Goal: Task Accomplishment & Management: Manage account settings

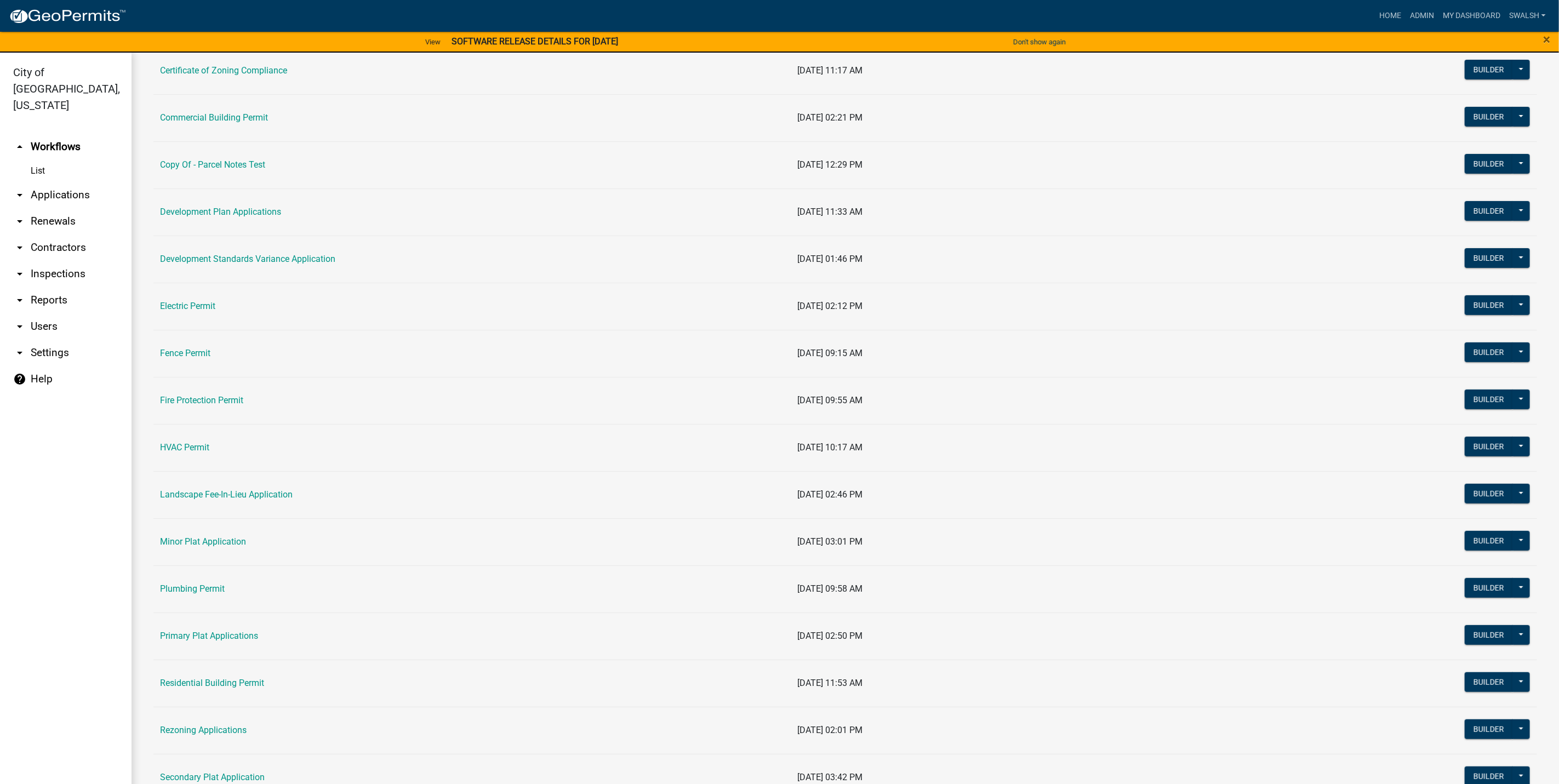
scroll to position [164, 0]
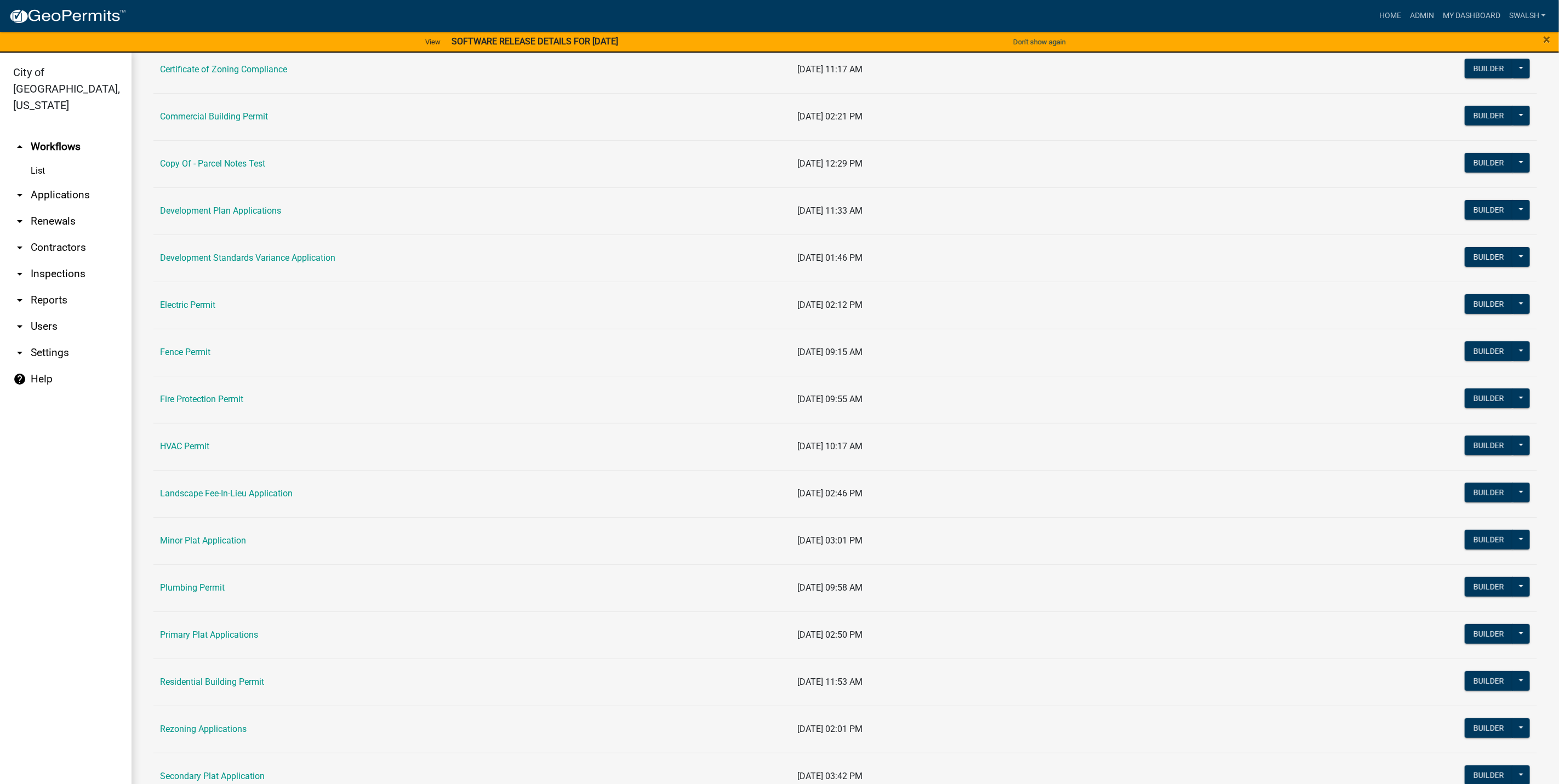
click at [227, 692] on td "Residential Building Permit" at bounding box center [472, 682] width 638 height 47
click at [226, 683] on link "Residential Building Permit" at bounding box center [212, 682] width 104 height 11
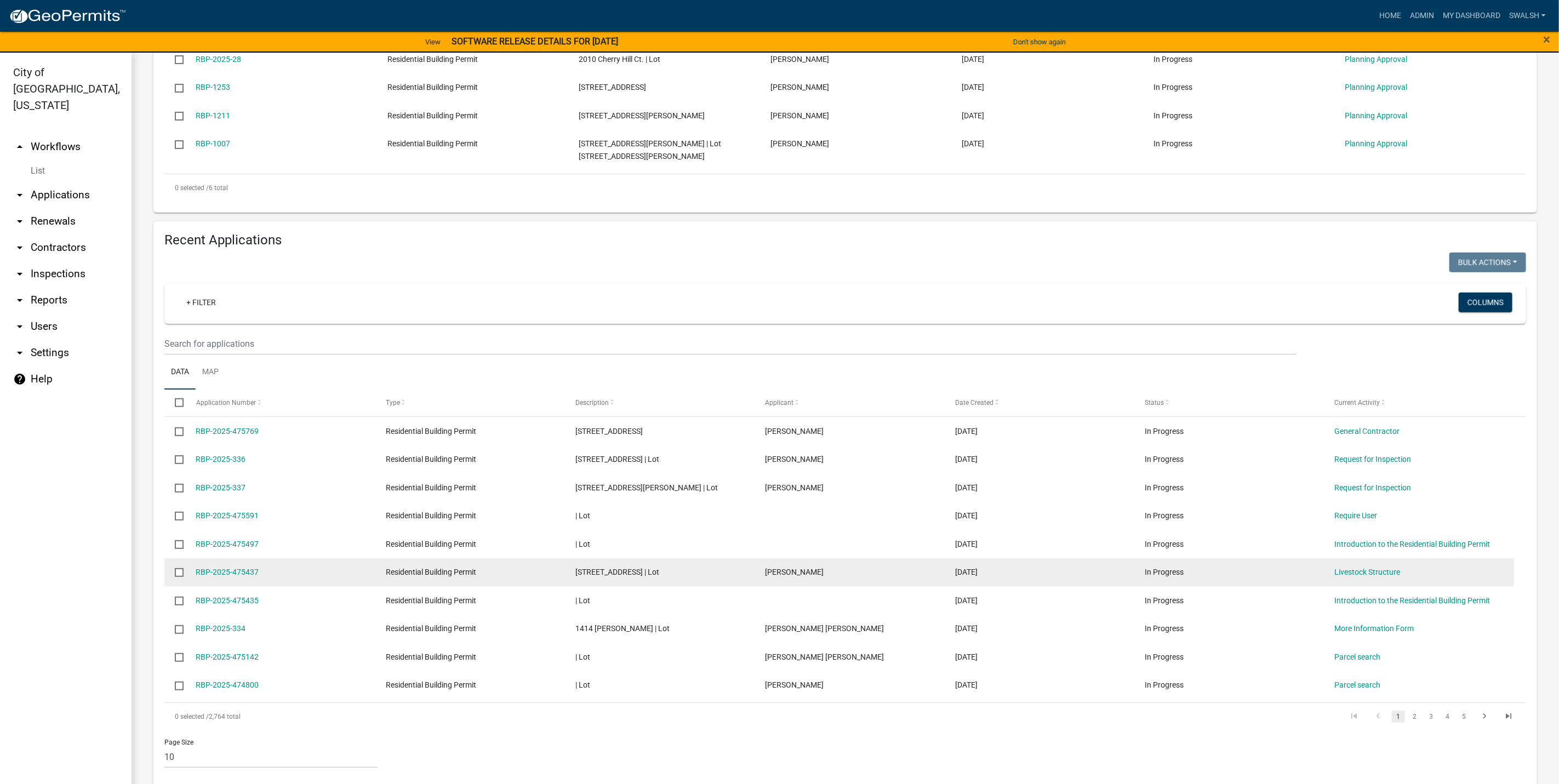
scroll to position [408, 0]
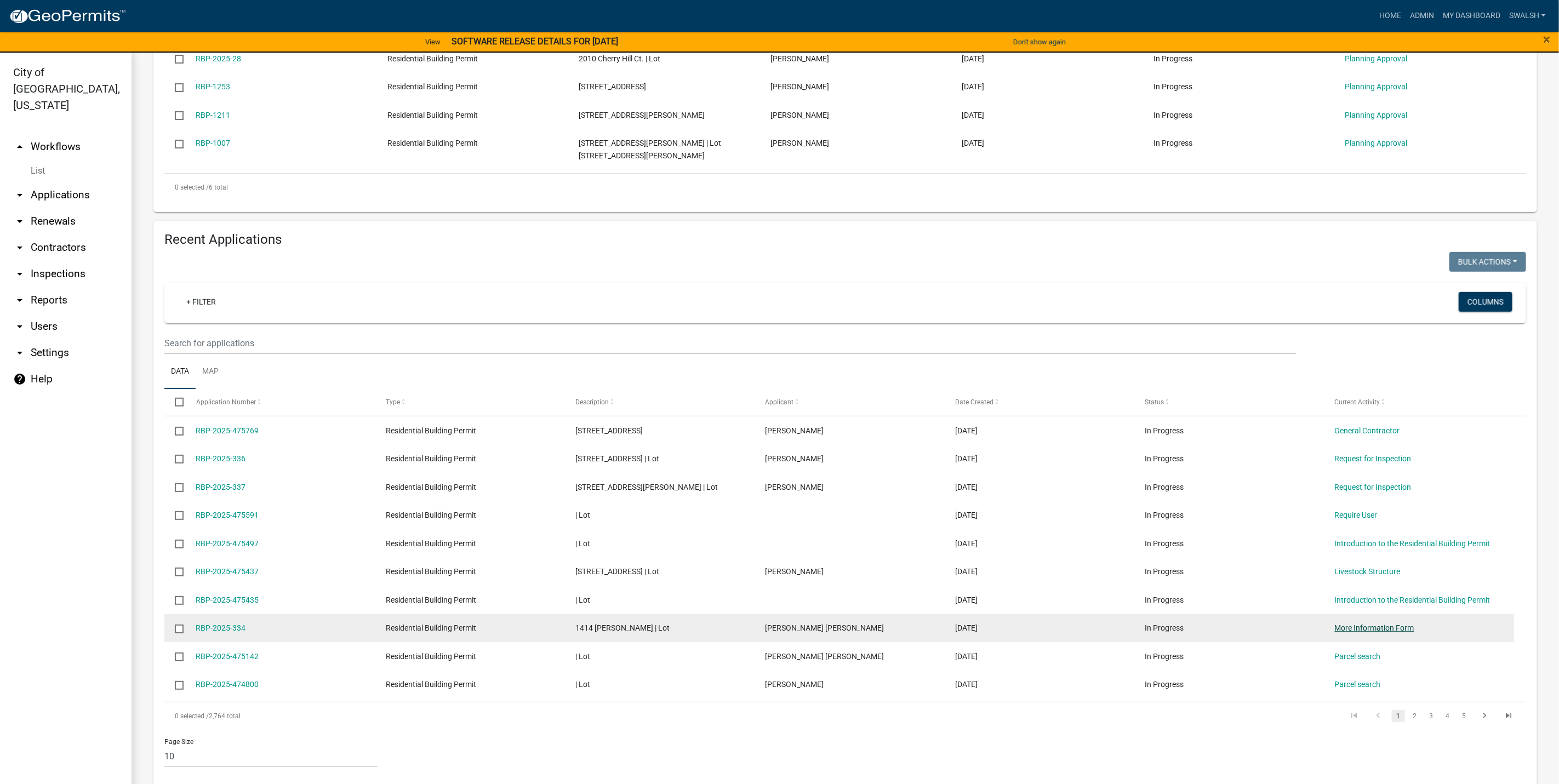
click at [1350, 624] on link "More Information Form" at bounding box center [1375, 628] width 79 height 9
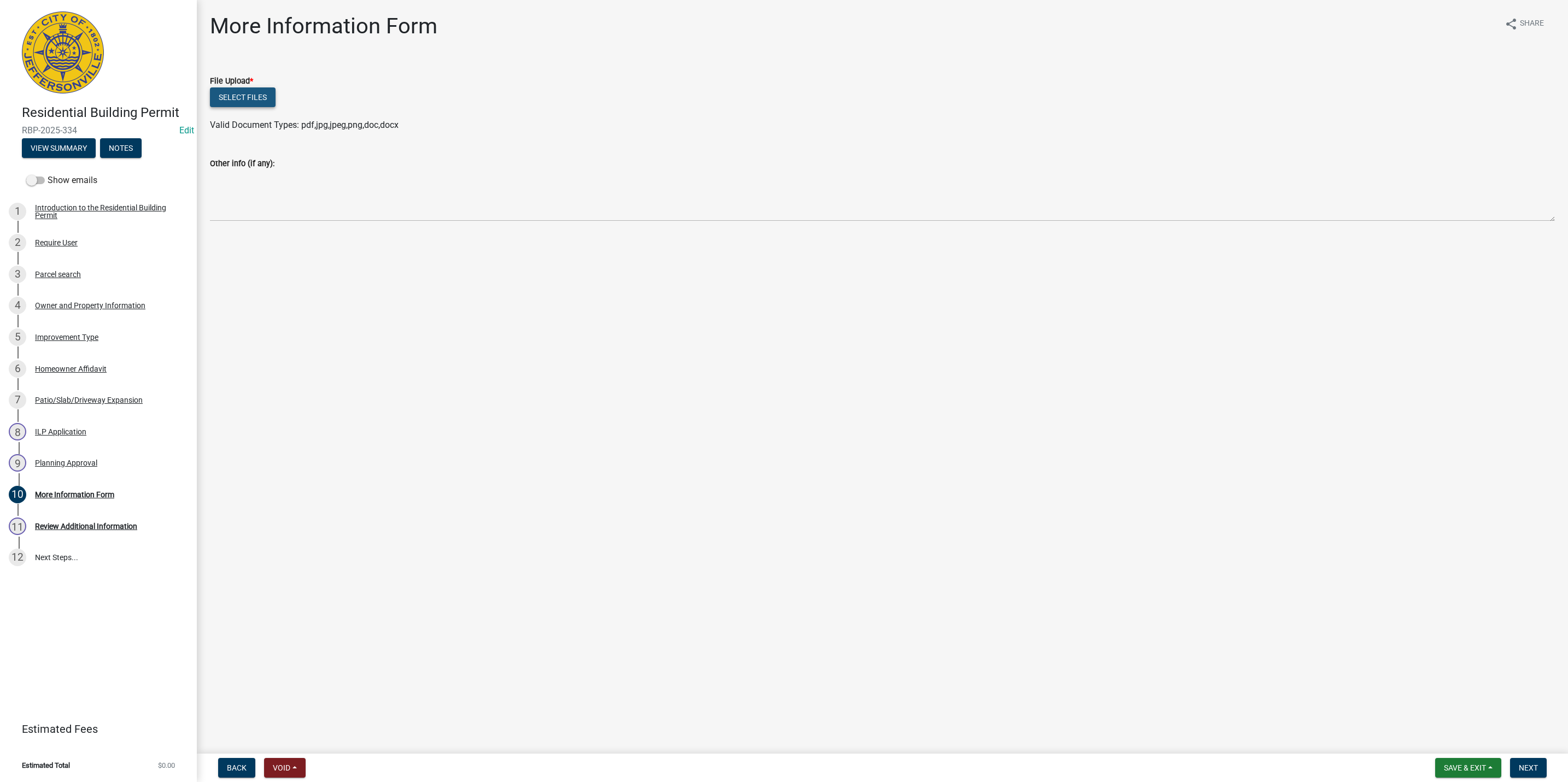
click at [246, 97] on button "Select files" at bounding box center [243, 97] width 66 height 19
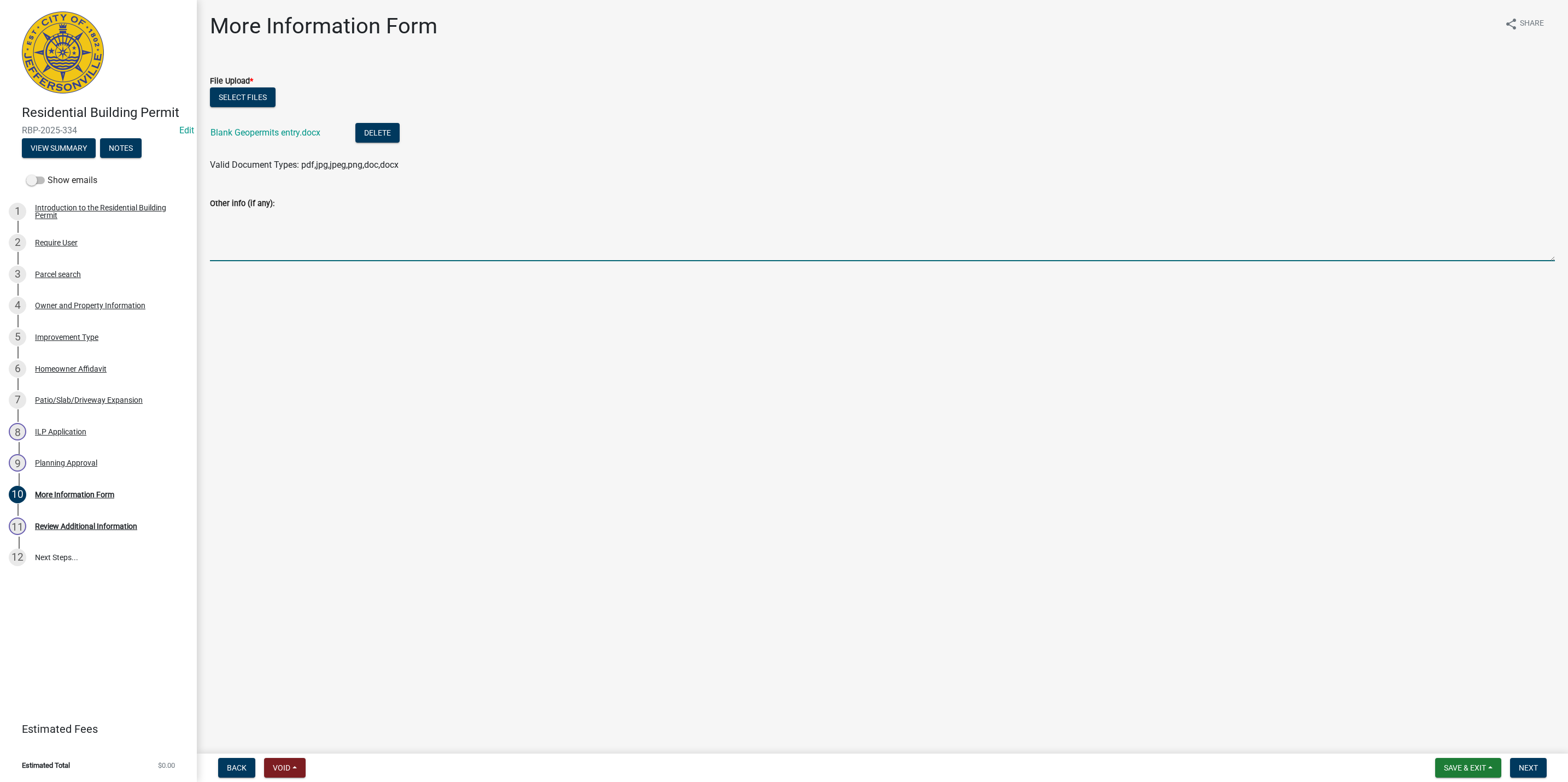
click at [298, 222] on textarea "Other info (if any):" at bounding box center [882, 235] width 1344 height 52
click at [589, 215] on textarea "Applicant came into office on 9/9/2025 and confirmed this driveway expansion wi…" at bounding box center [882, 235] width 1344 height 52
type textarea "Applicant came into office on [DATE] and confirmed this driveway expansion will…"
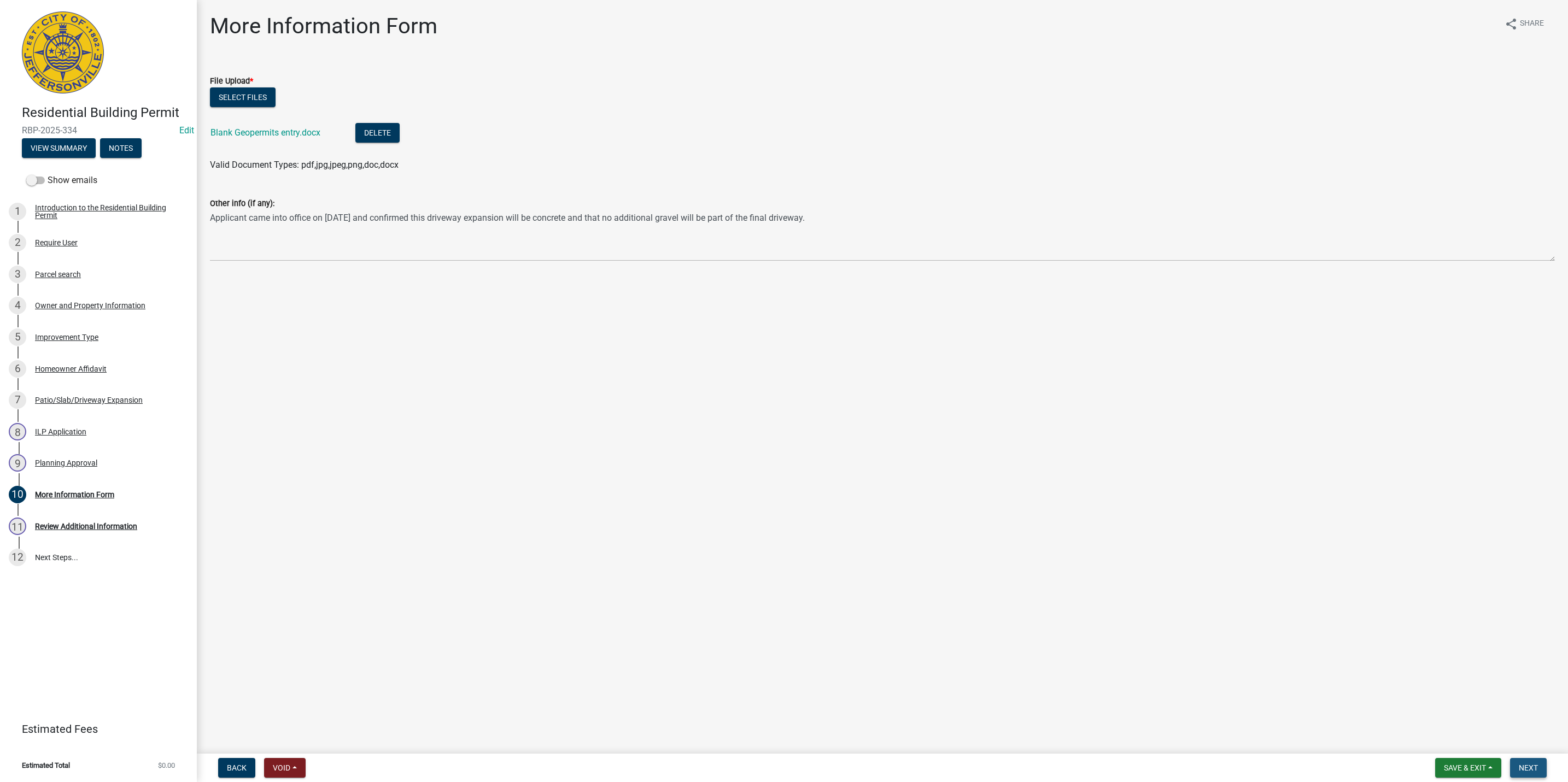
click at [1523, 774] on button "Next" at bounding box center [1528, 767] width 37 height 19
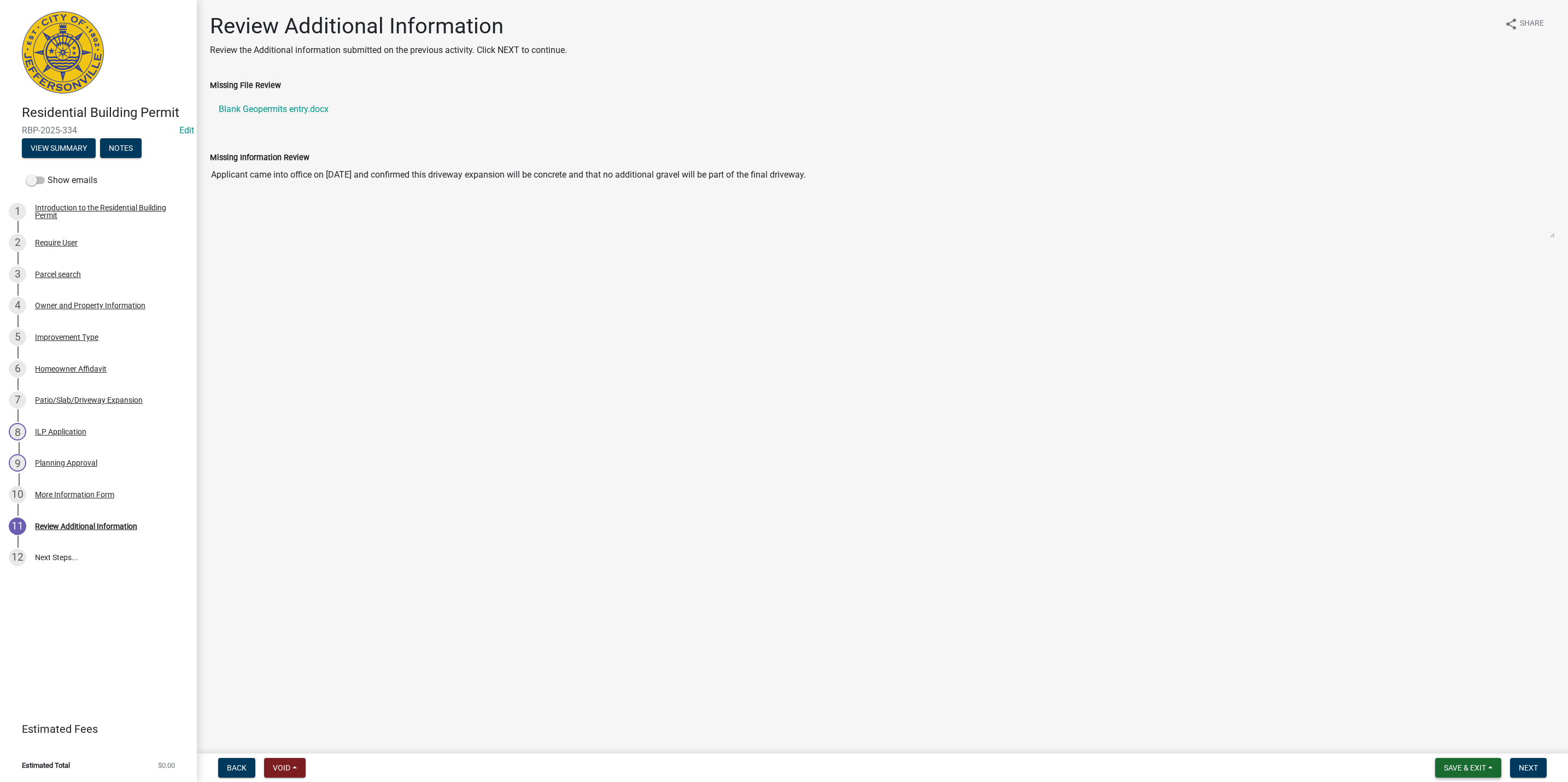
click at [1492, 767] on button "Save & Exit" at bounding box center [1468, 767] width 66 height 19
click at [1463, 741] on button "Save & Exit" at bounding box center [1457, 739] width 88 height 26
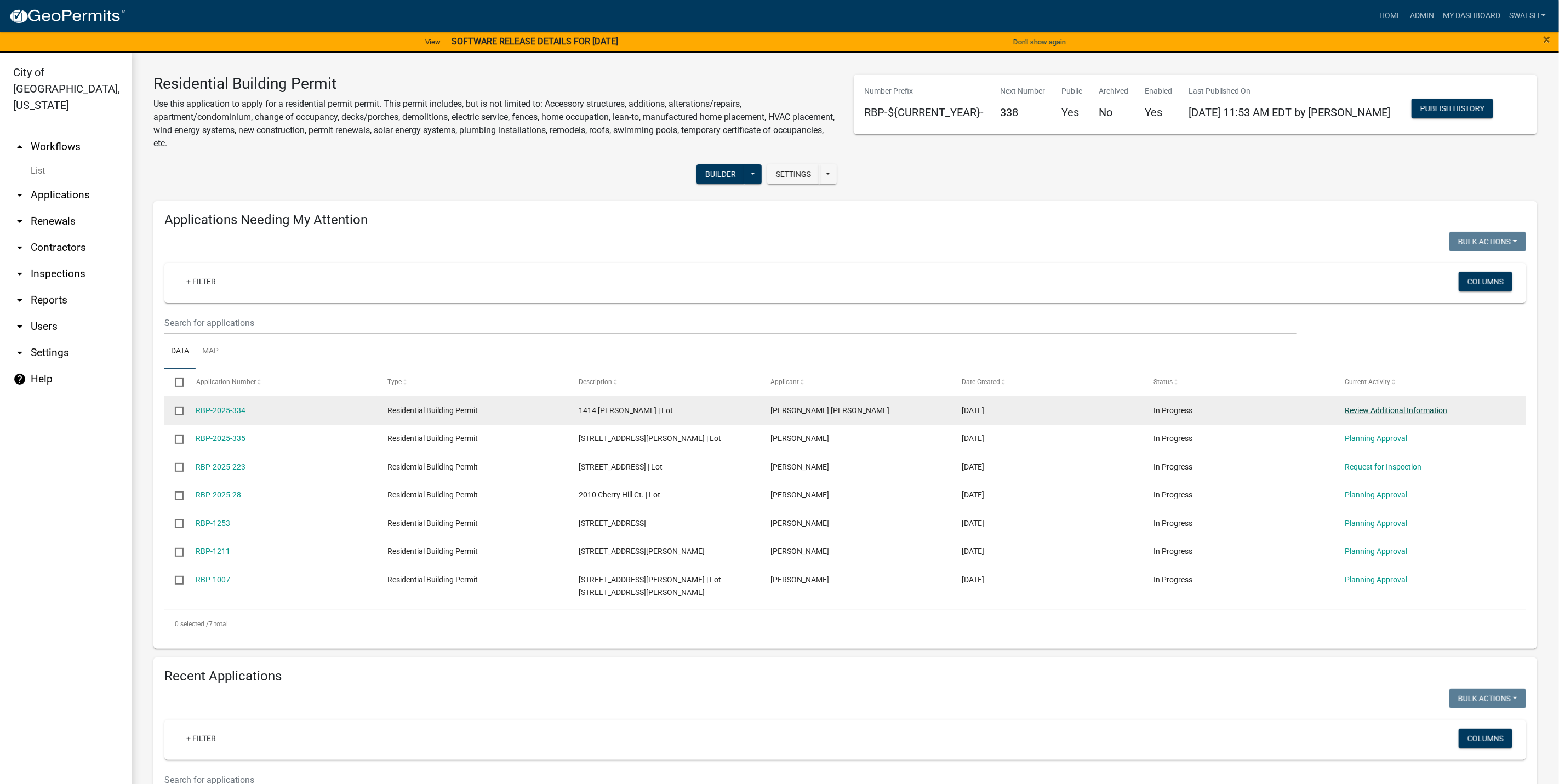
click at [1405, 406] on link "Review Additional Information" at bounding box center [1396, 410] width 103 height 9
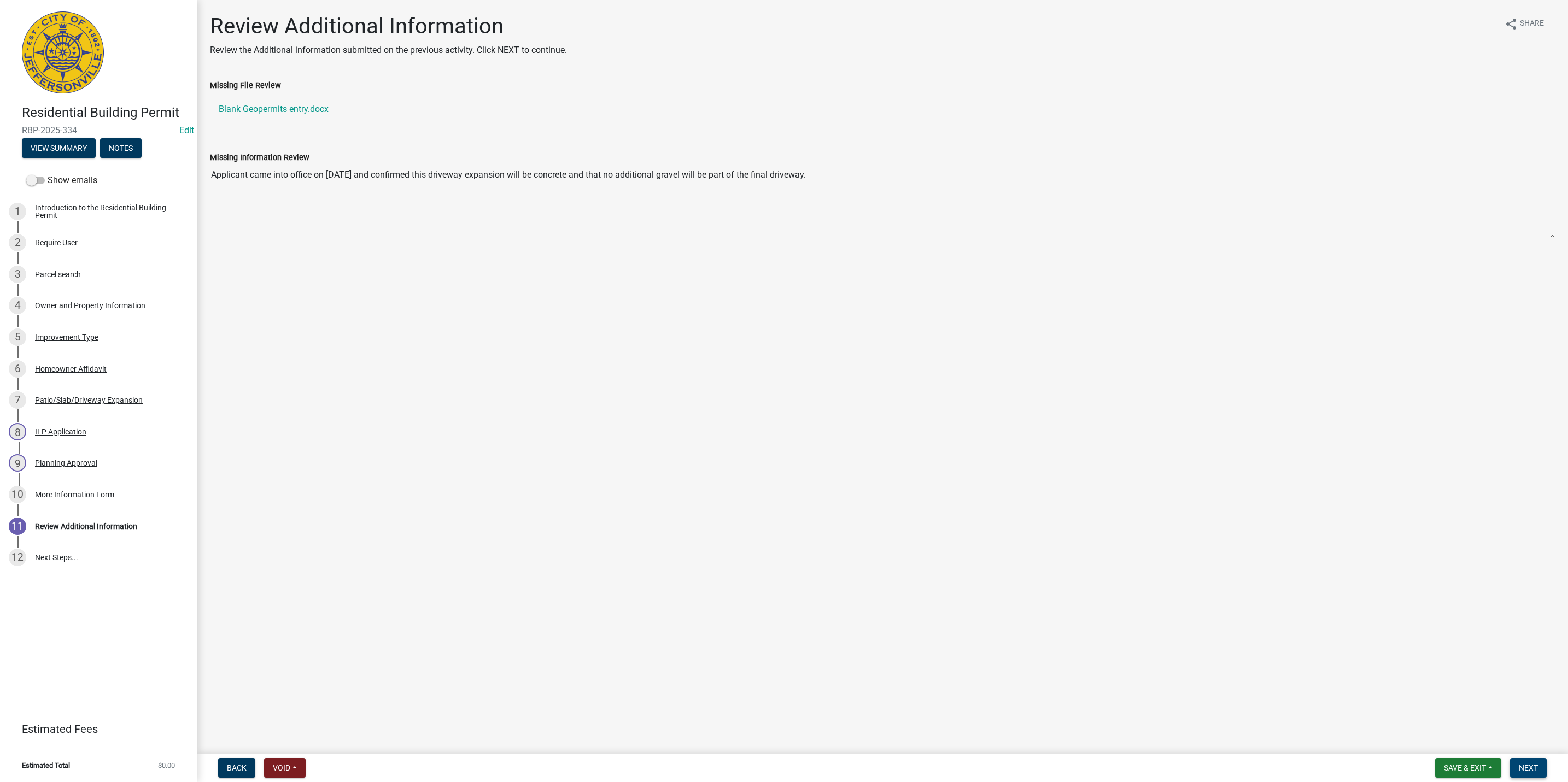
click at [1510, 761] on button "Next" at bounding box center [1528, 767] width 37 height 19
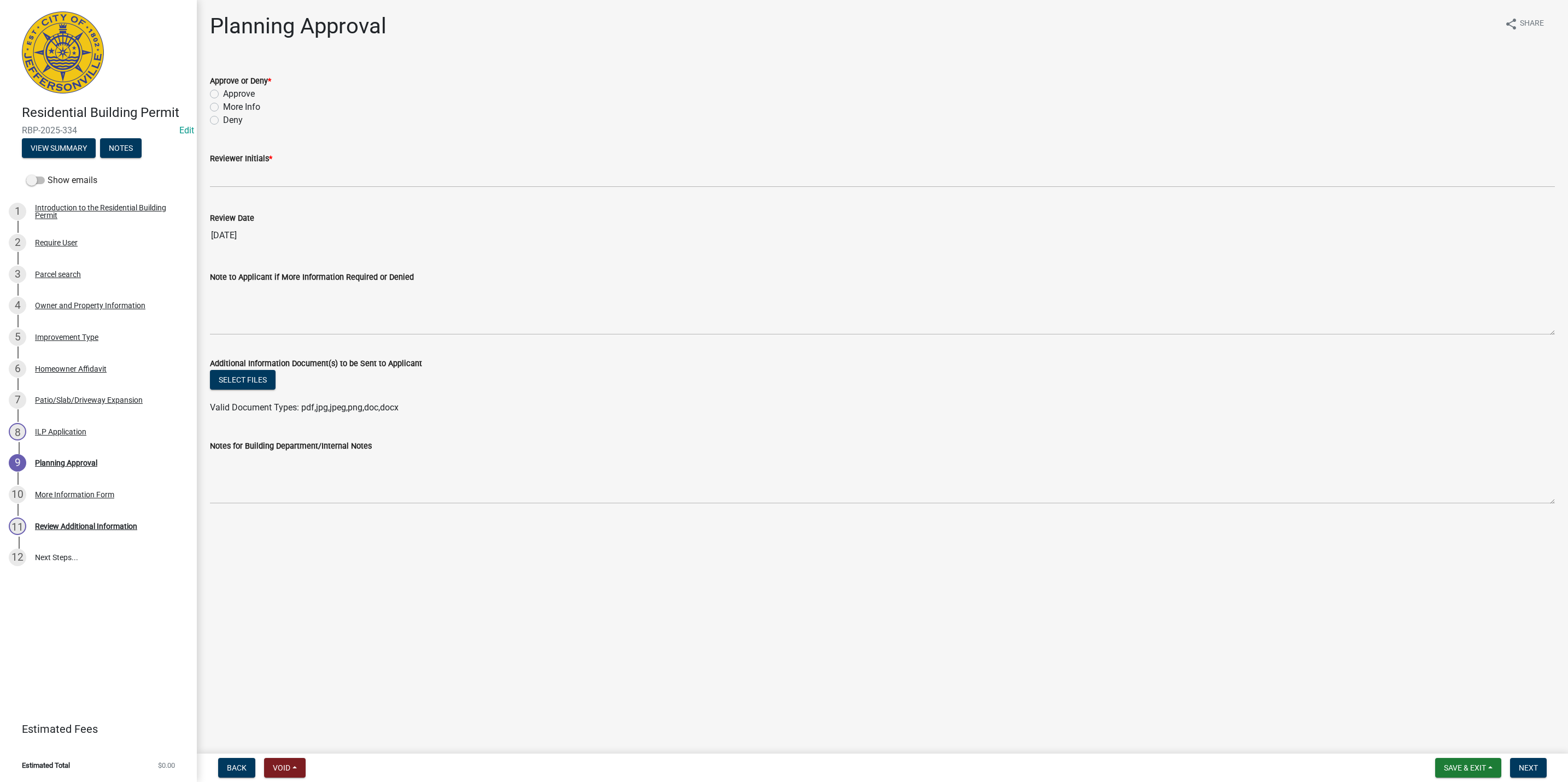
click at [243, 97] on label "Approve" at bounding box center [238, 94] width 31 height 13
click at [230, 94] on input "Approve" at bounding box center [226, 91] width 7 height 7
radio input "true"
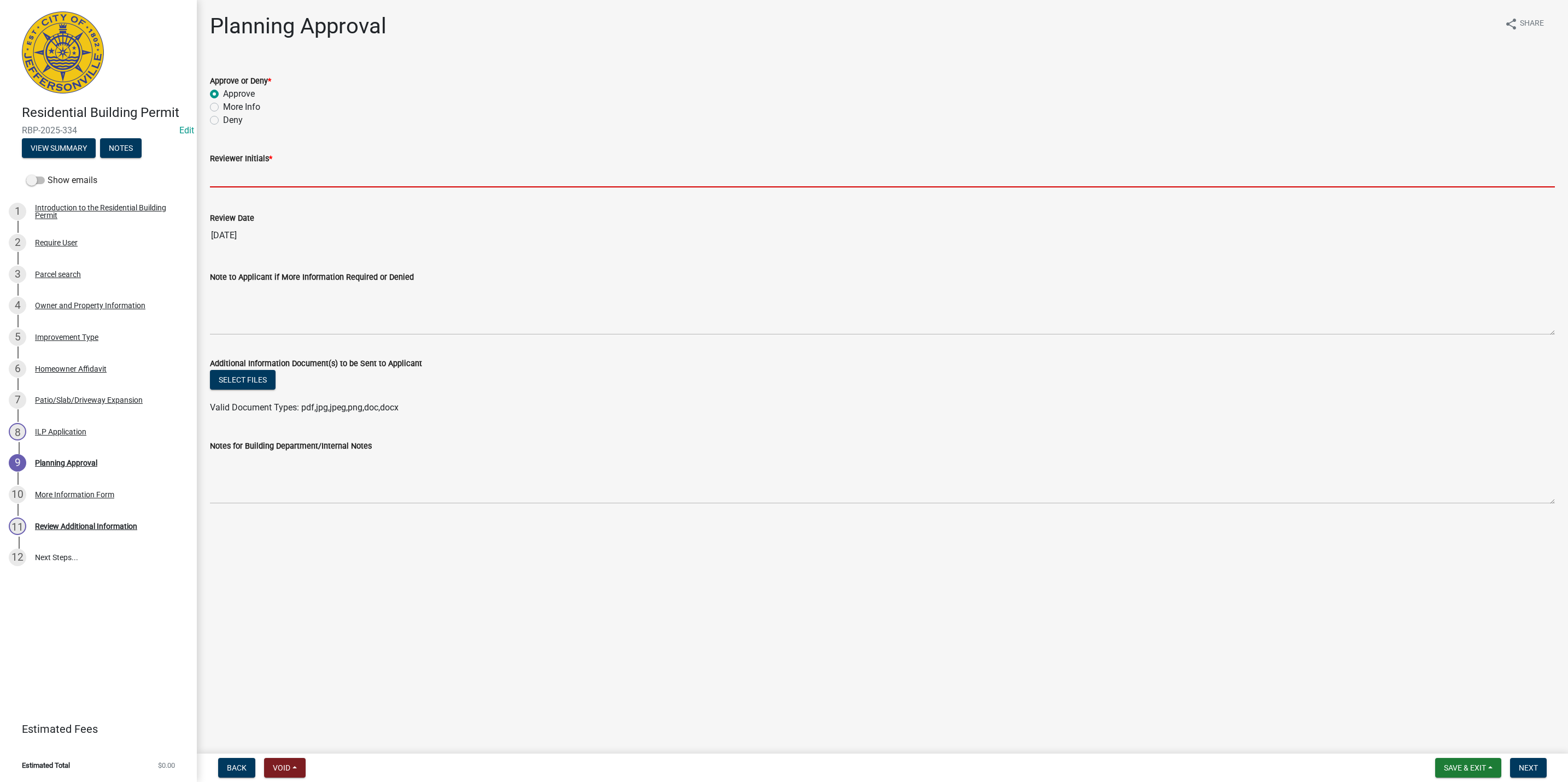
click at [235, 176] on input "Reviewer Initials *" at bounding box center [882, 176] width 1344 height 22
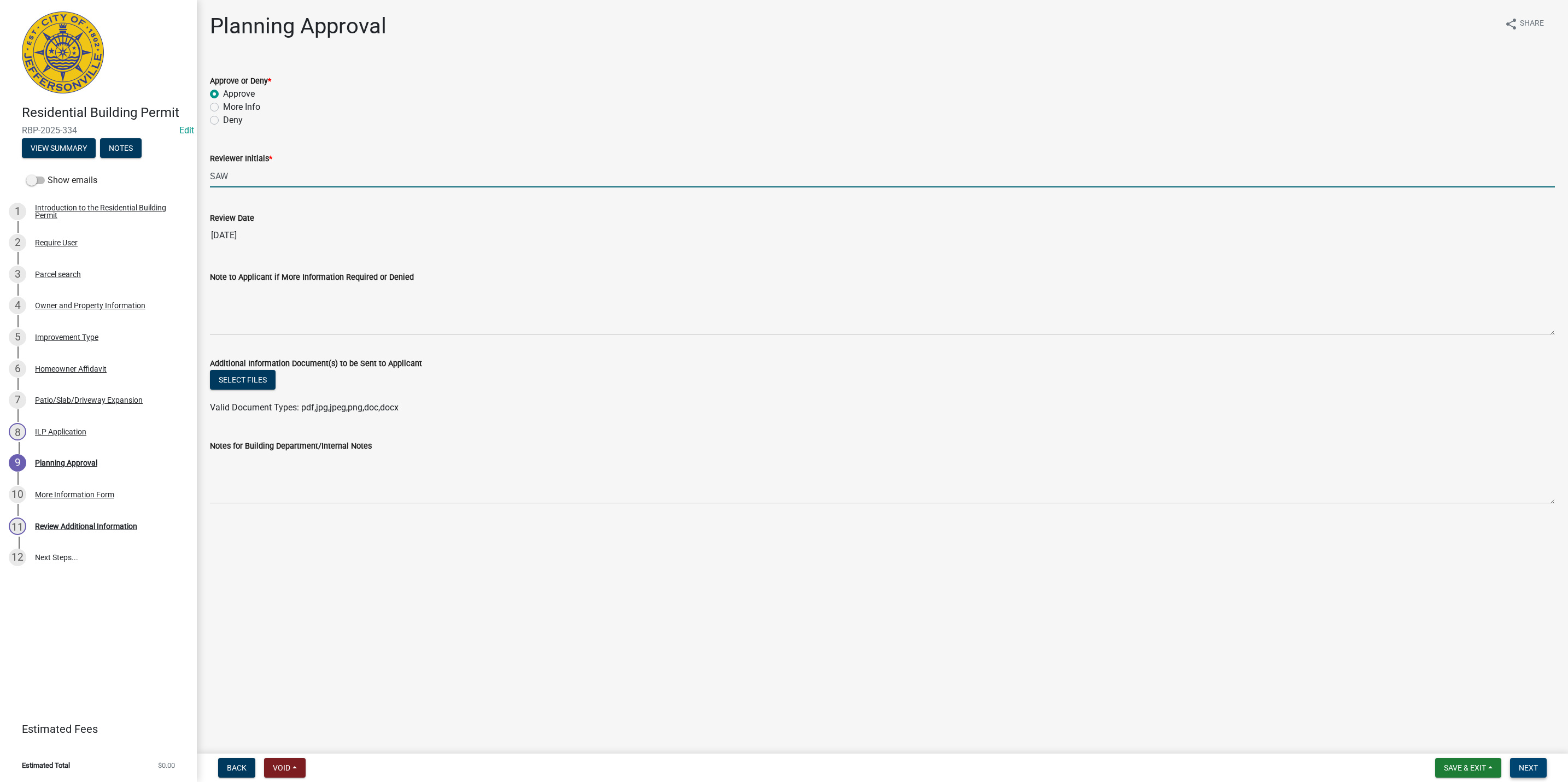
type input "SAW"
click at [1530, 769] on span "Next" at bounding box center [1528, 767] width 19 height 9
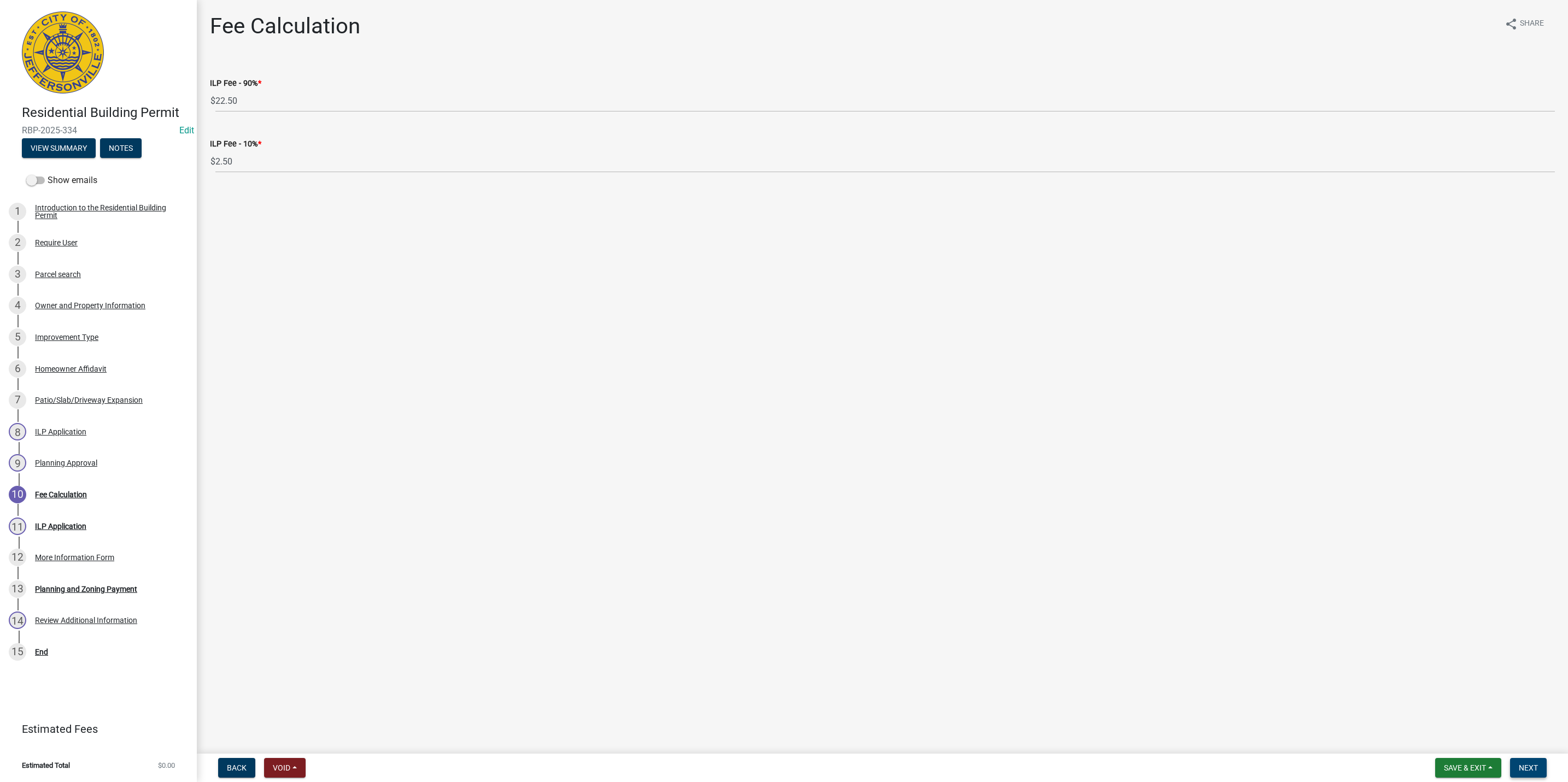
click at [1529, 759] on button "Next" at bounding box center [1528, 767] width 37 height 19
select select "3: 3"
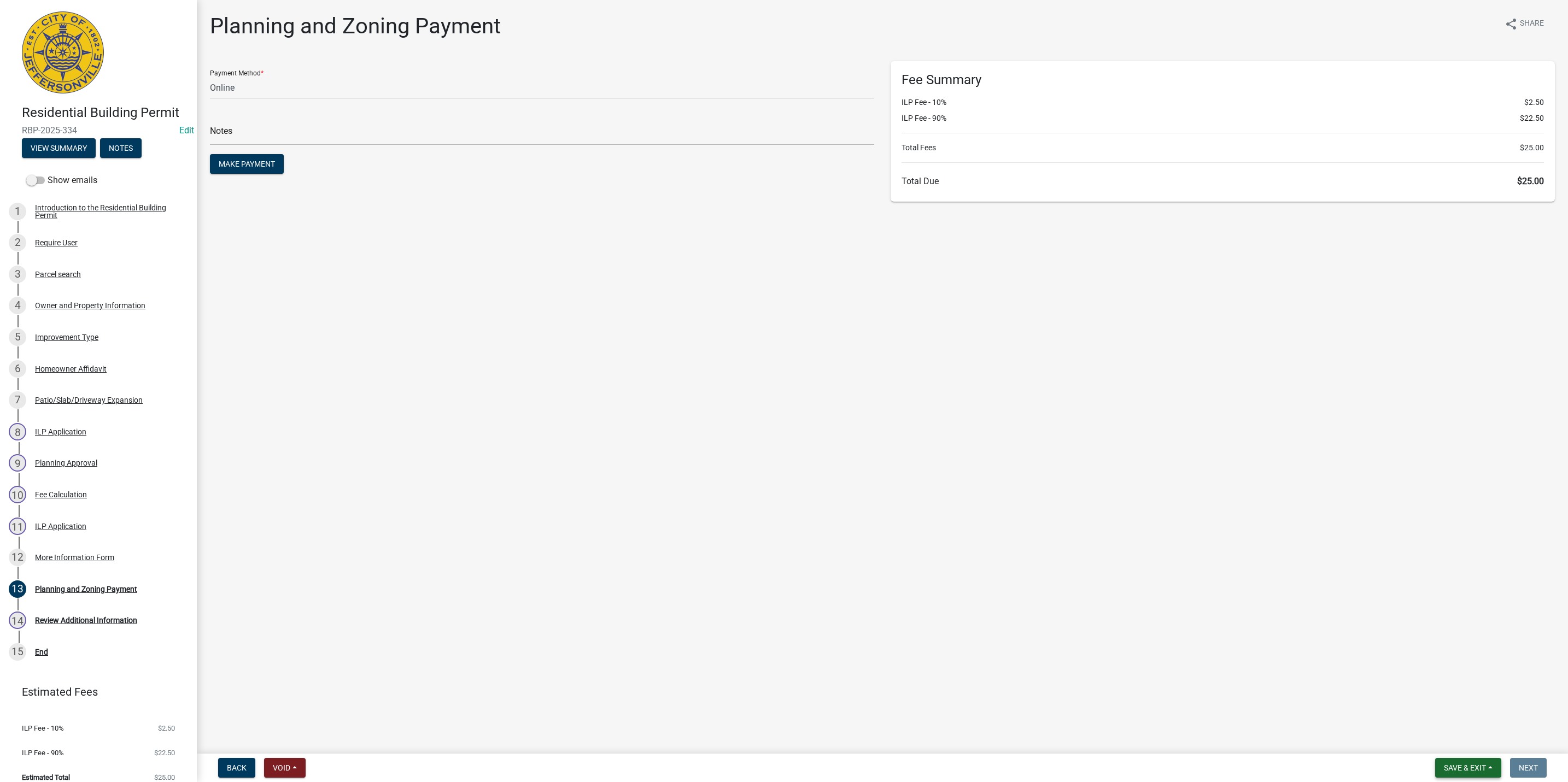
click at [1457, 765] on span "Save & Exit" at bounding box center [1464, 767] width 42 height 9
click at [1470, 730] on button "Save & Exit" at bounding box center [1457, 739] width 88 height 26
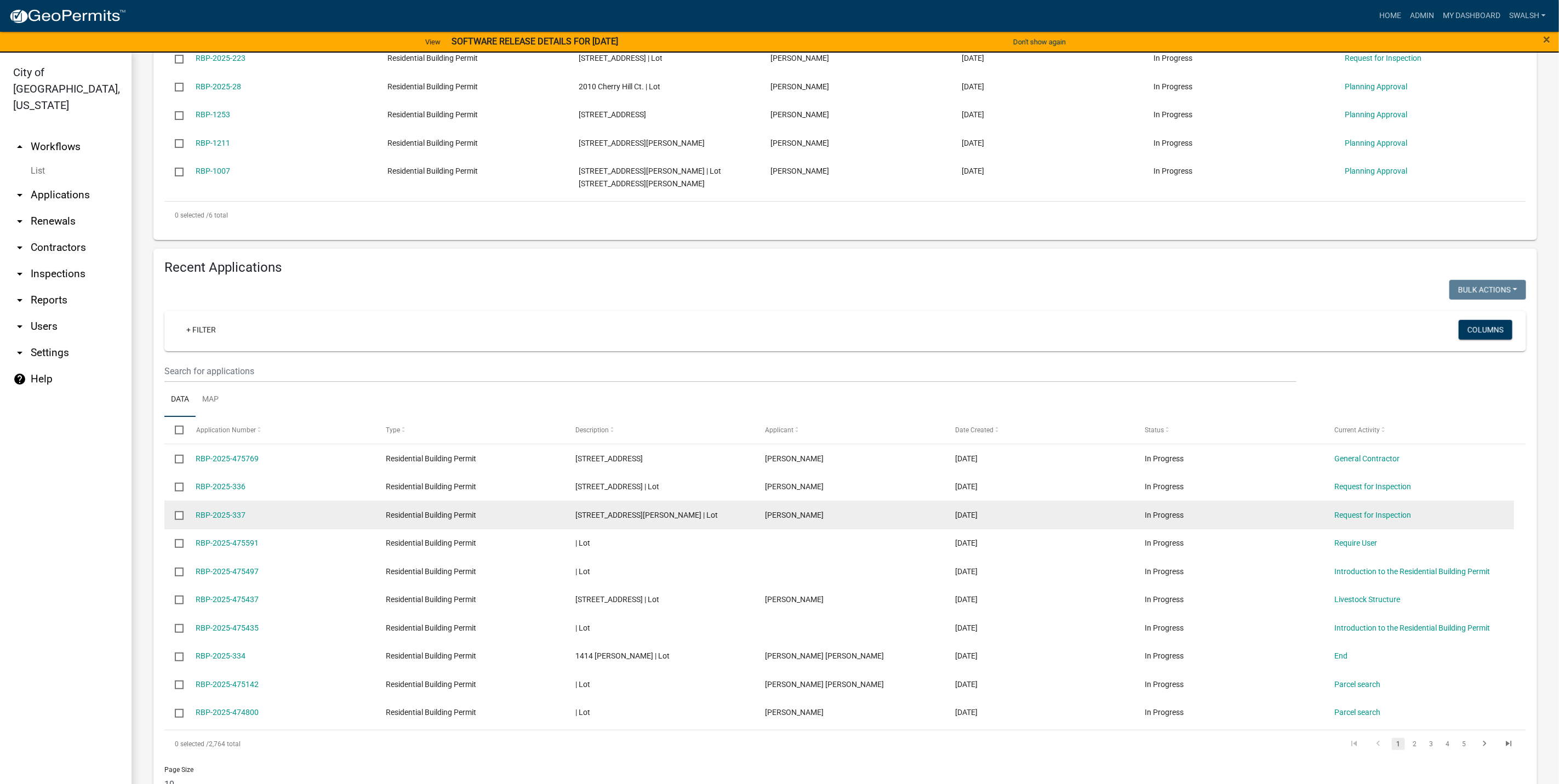
scroll to position [408, 0]
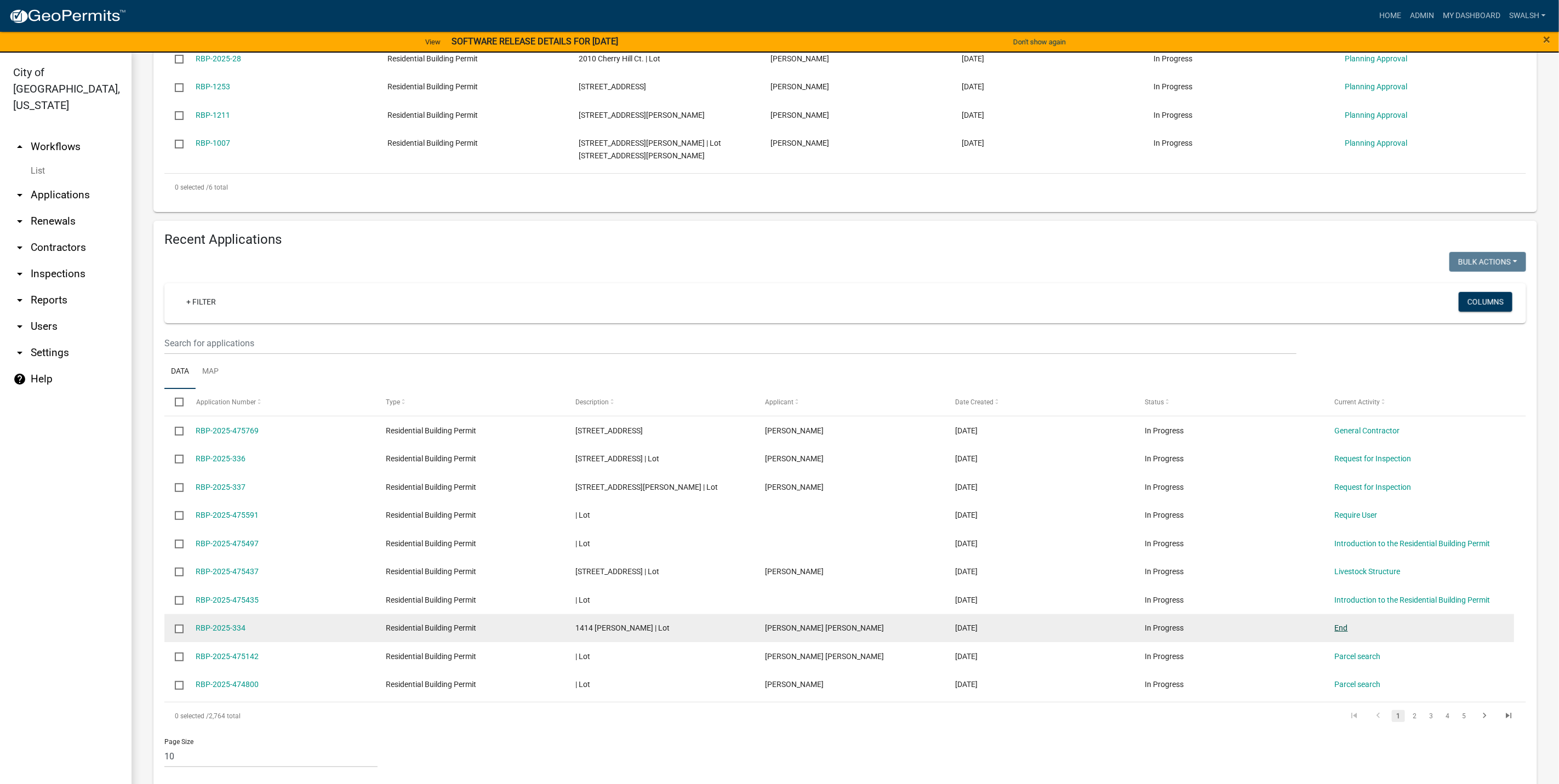
click at [1340, 624] on link "End" at bounding box center [1342, 628] width 13 height 9
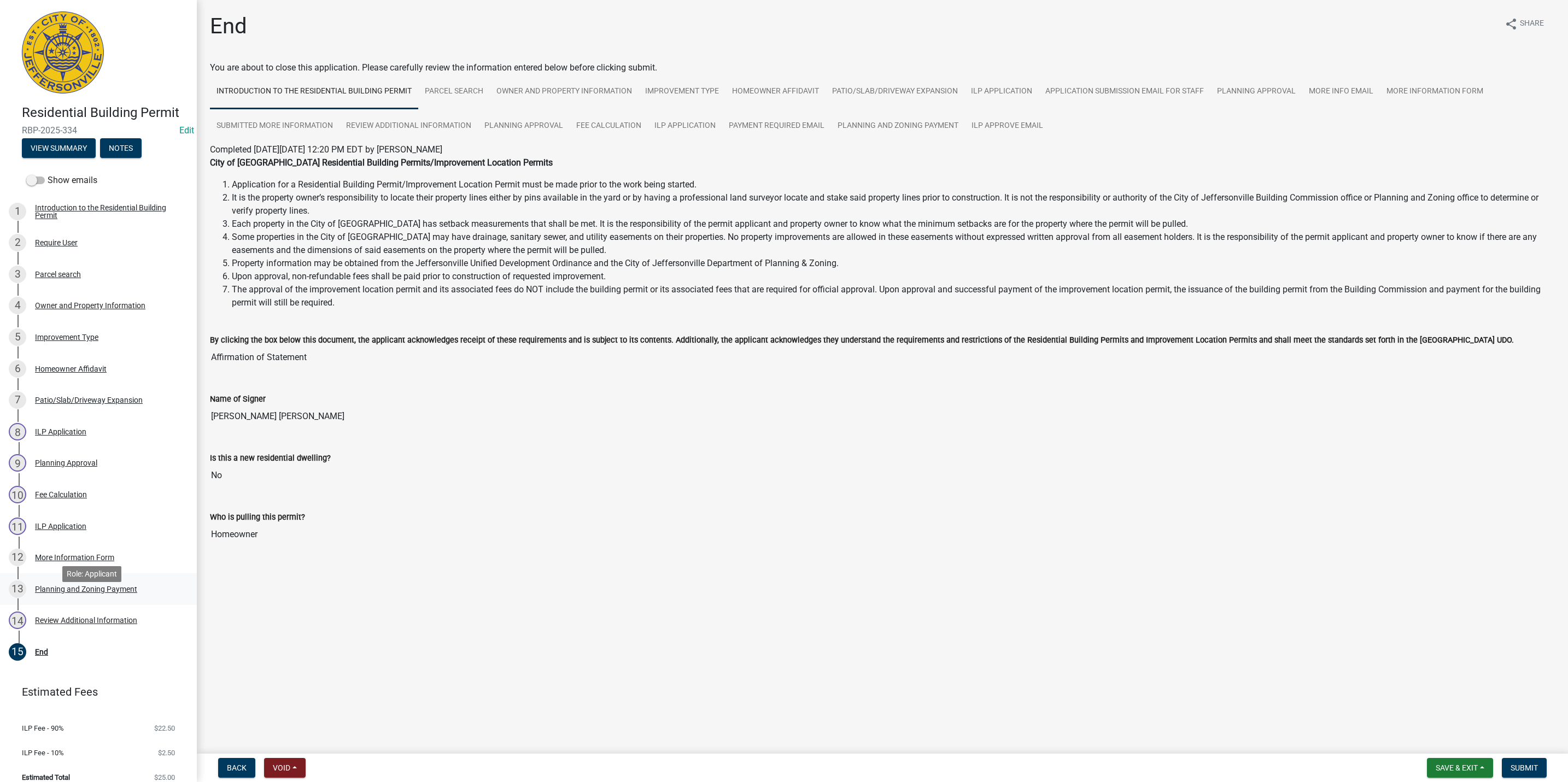
click at [100, 593] on div "Planning and Zoning Payment" at bounding box center [86, 589] width 102 height 7
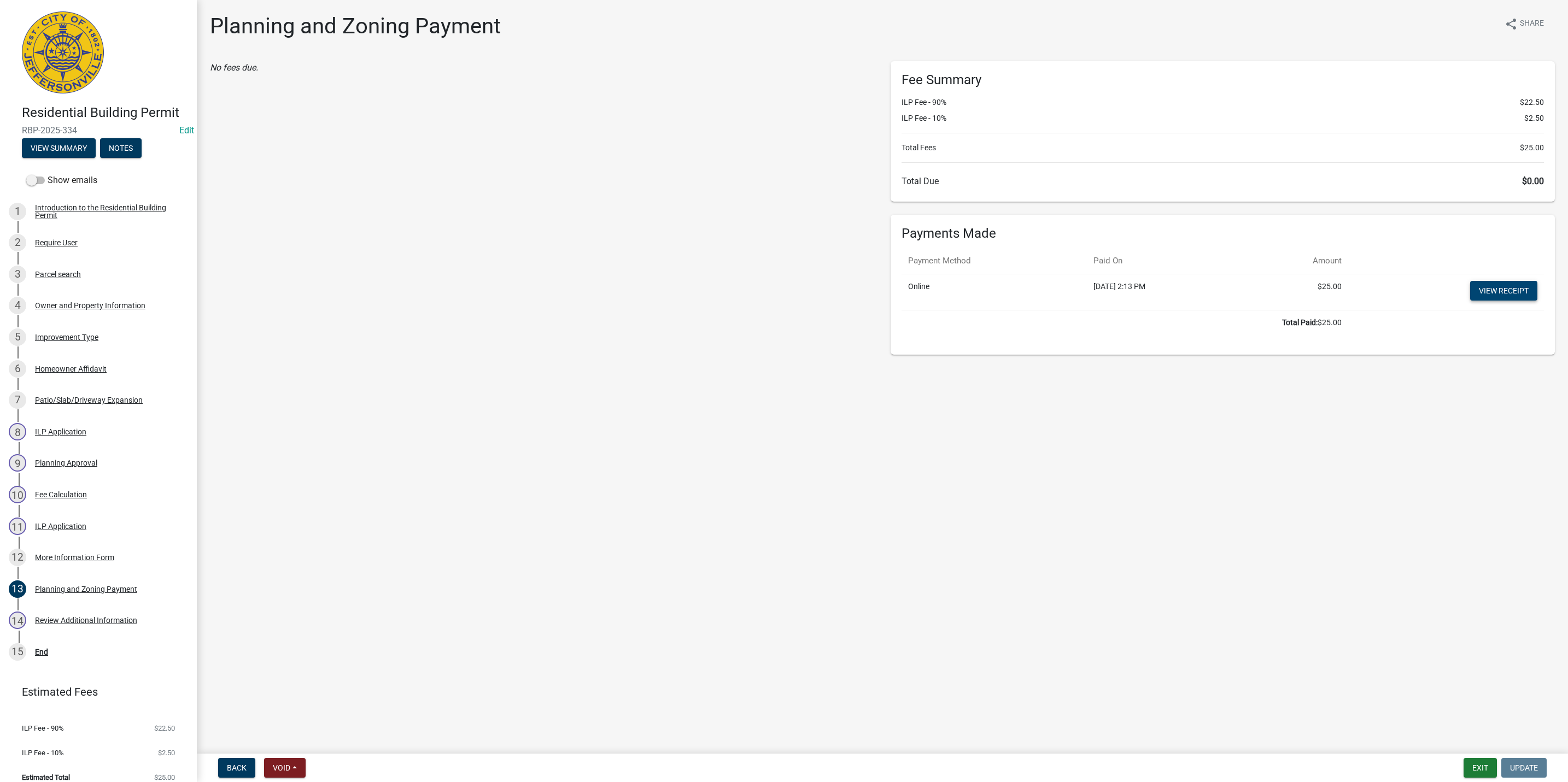
click at [1506, 287] on link "View receipt" at bounding box center [1503, 290] width 67 height 19
click at [122, 472] on div "9 Planning Approval" at bounding box center [94, 463] width 171 height 17
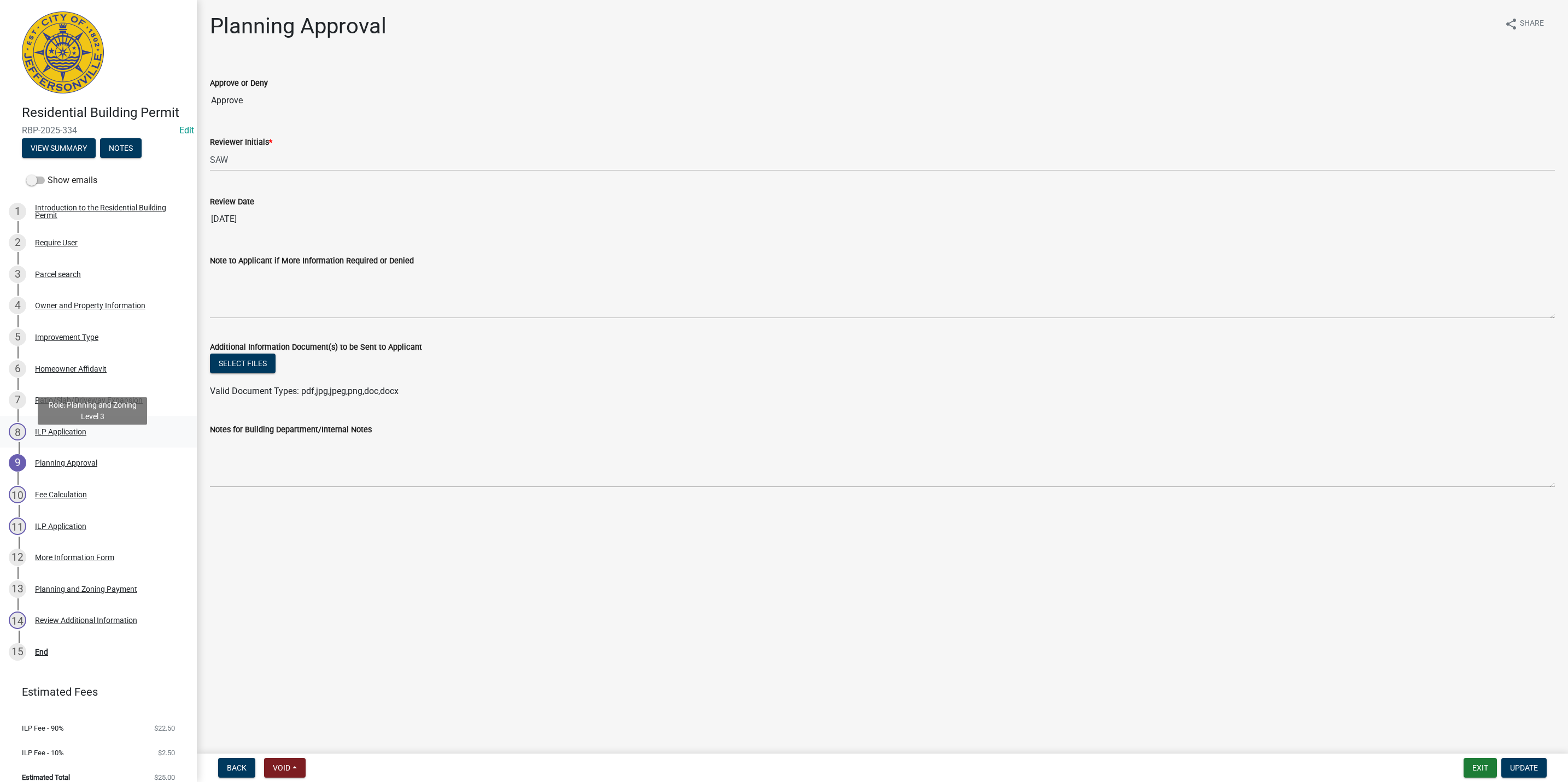
click at [82, 435] on div "ILP Application" at bounding box center [60, 431] width 52 height 7
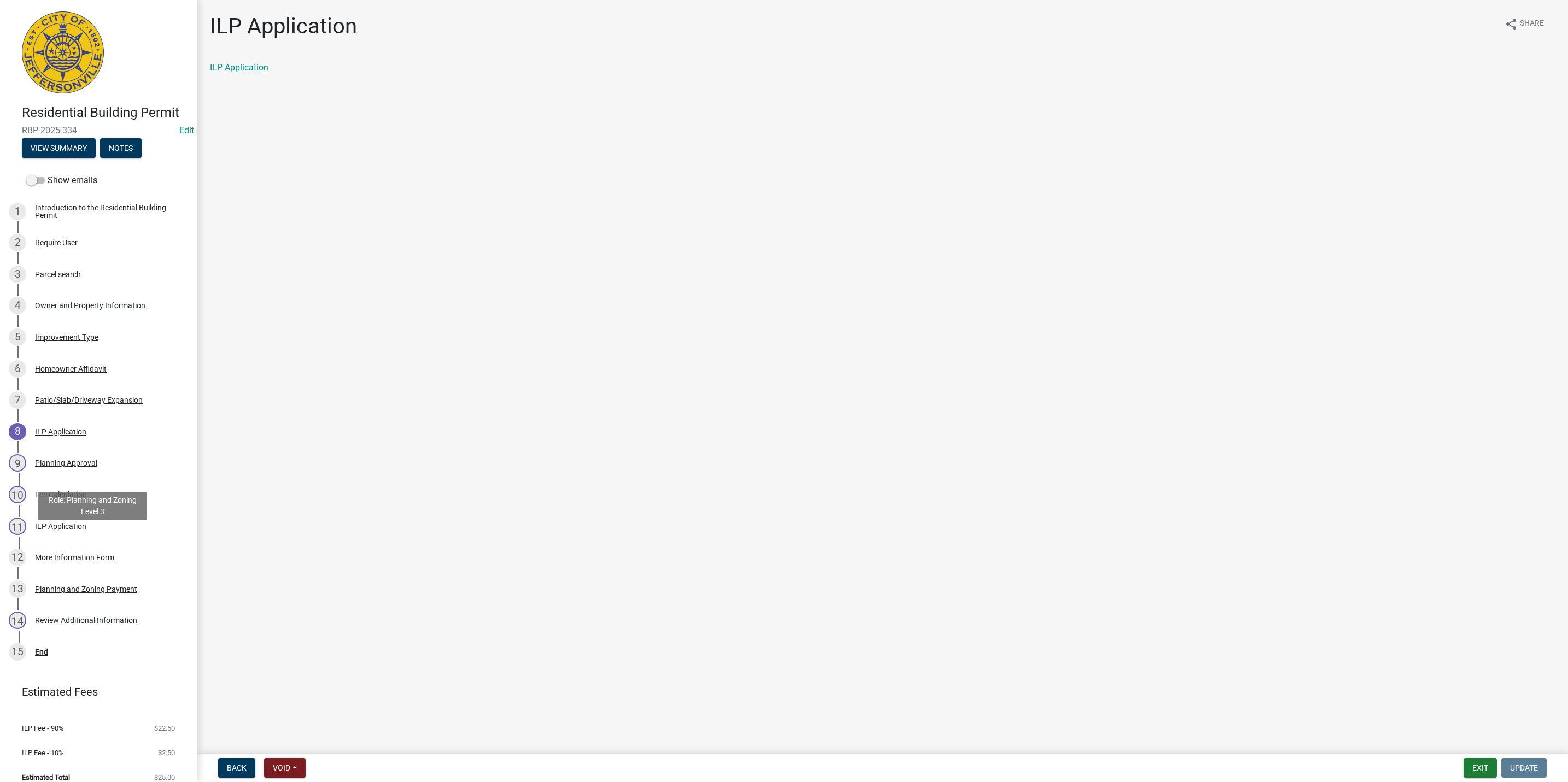
click at [74, 530] on div "ILP Application" at bounding box center [60, 526] width 52 height 7
click at [235, 63] on link "ILP Application" at bounding box center [239, 68] width 58 height 11
click at [71, 661] on div "15 End" at bounding box center [94, 652] width 171 height 17
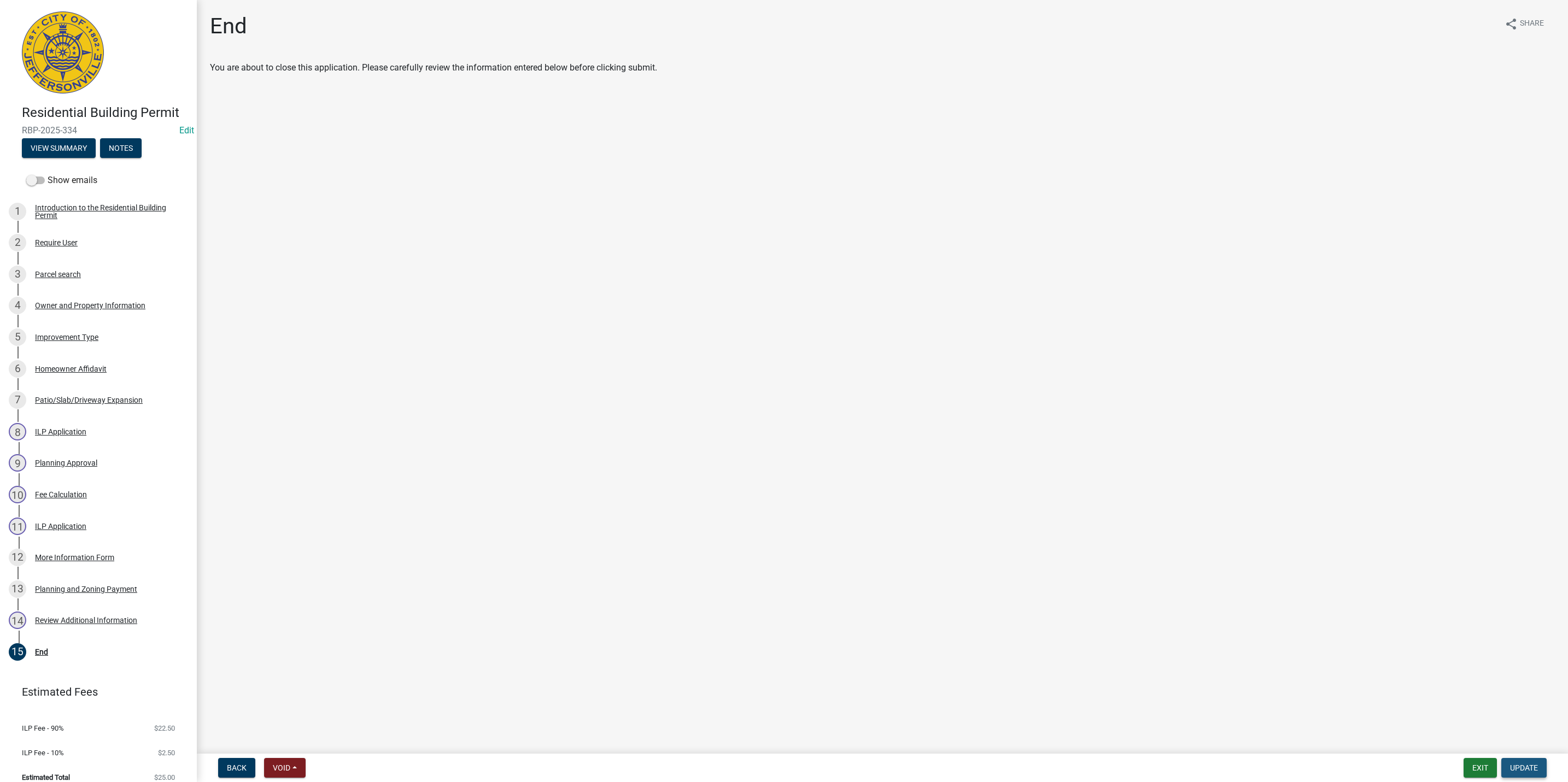
click at [1519, 769] on span "Update" at bounding box center [1524, 767] width 28 height 9
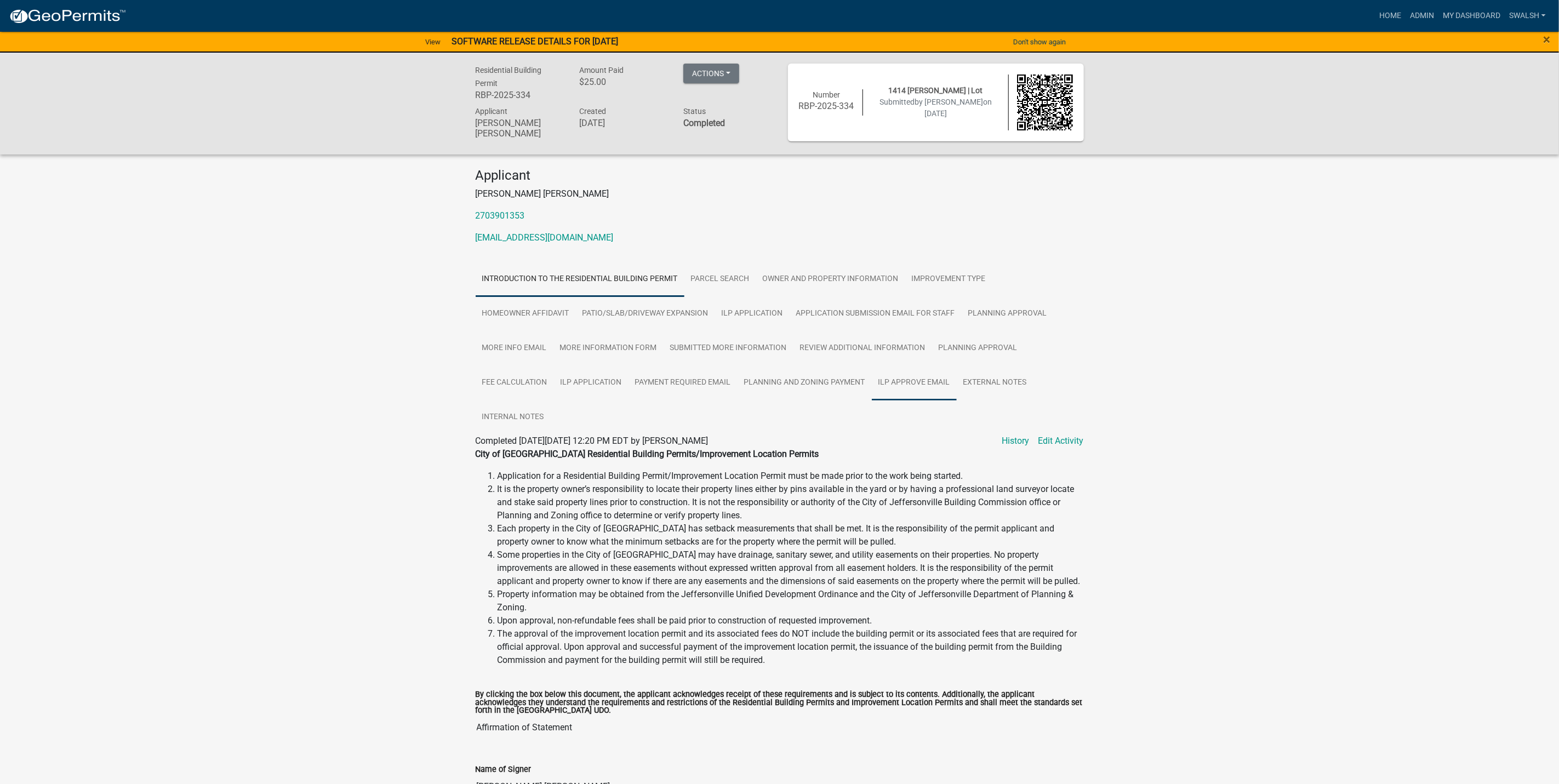
click at [924, 398] on link "ILP Approve Email" at bounding box center [914, 383] width 85 height 35
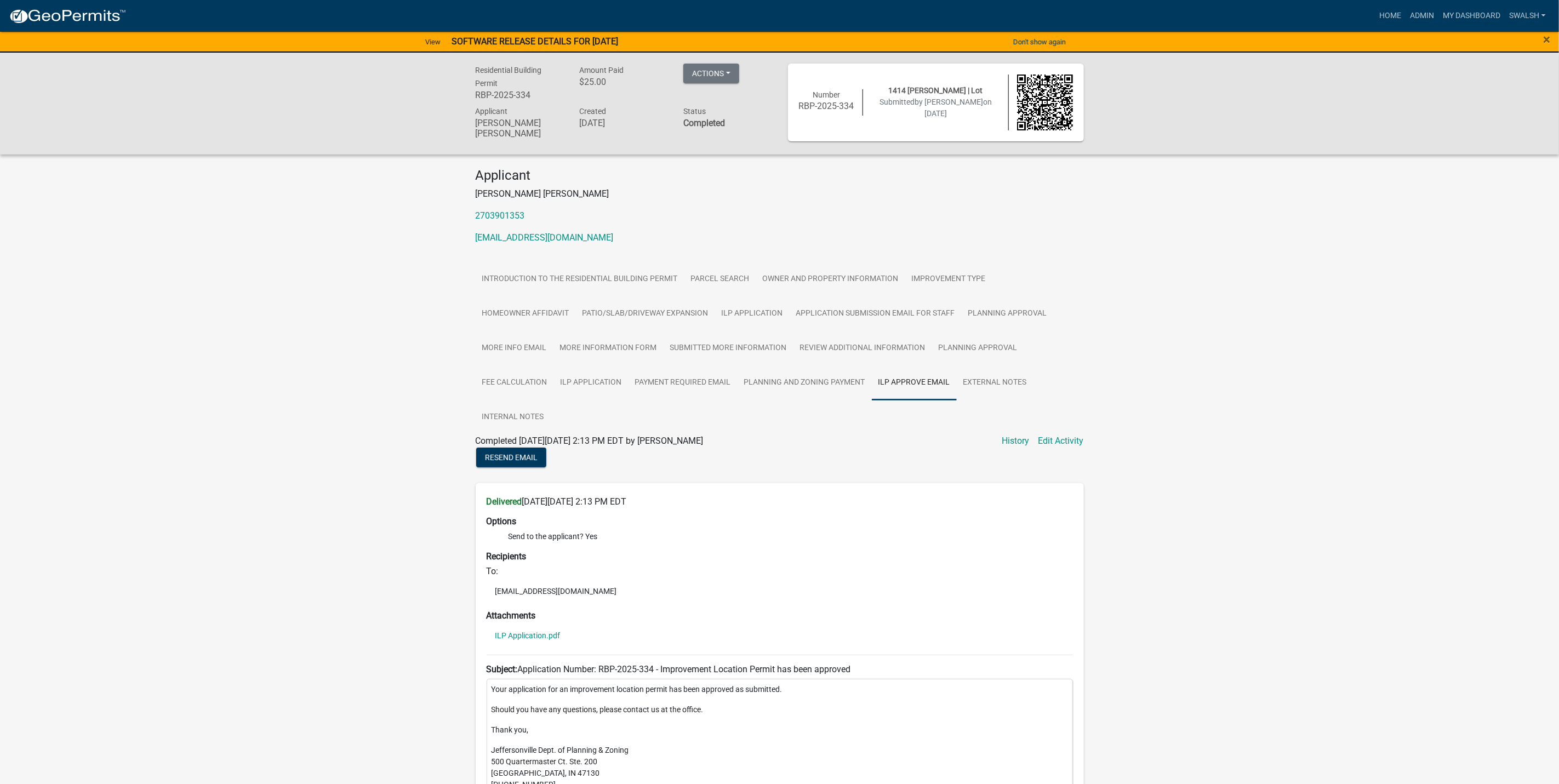
click at [537, 625] on ul "ILP Application.pdf" at bounding box center [780, 635] width 586 height 21
click at [537, 632] on link "ILP Application.pdf" at bounding box center [527, 635] width 65 height 7
click at [1430, 12] on link "Admin" at bounding box center [1421, 15] width 33 height 21
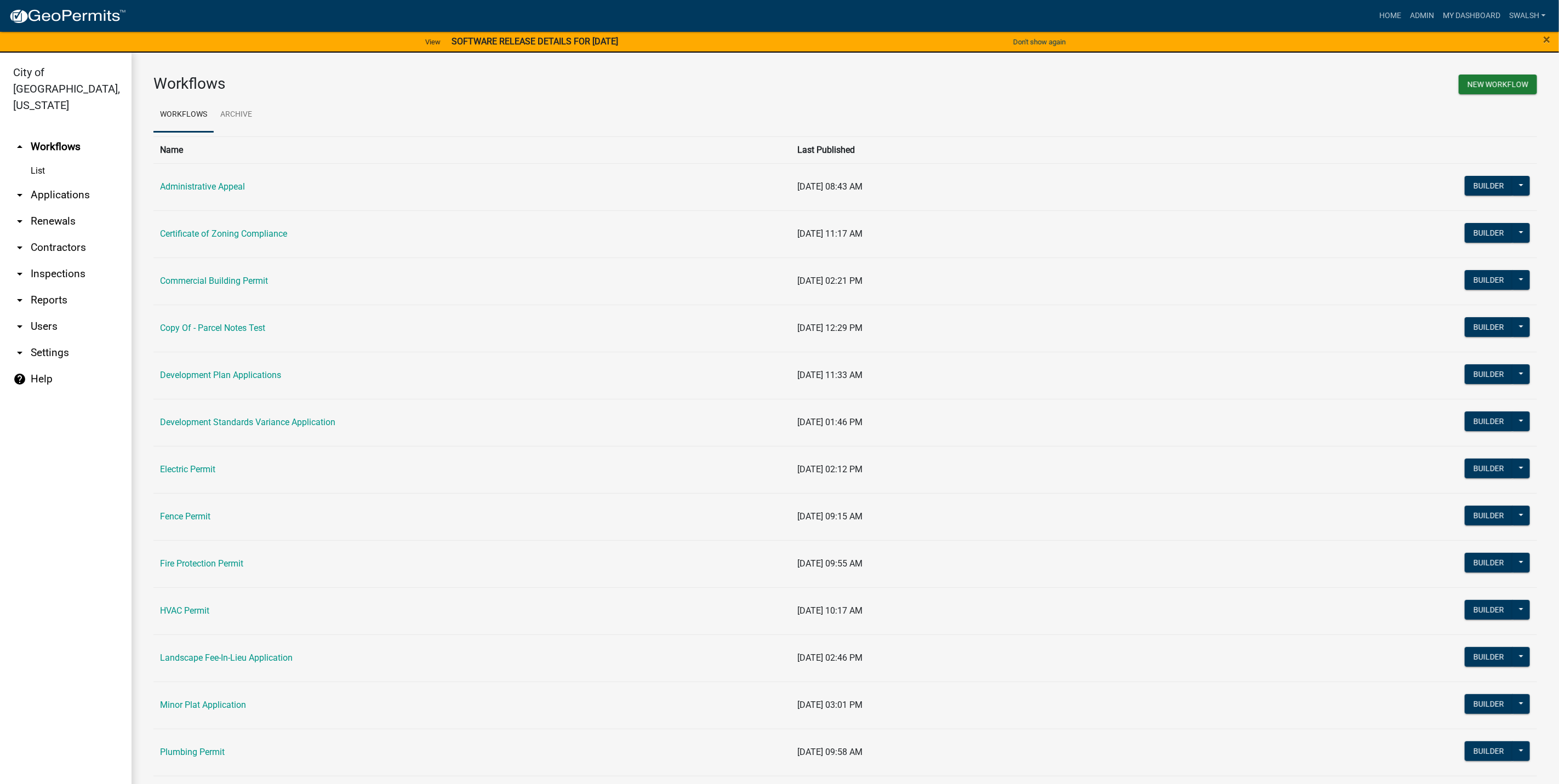
click at [64, 182] on link "arrow_drop_down Applications" at bounding box center [66, 194] width 131 height 26
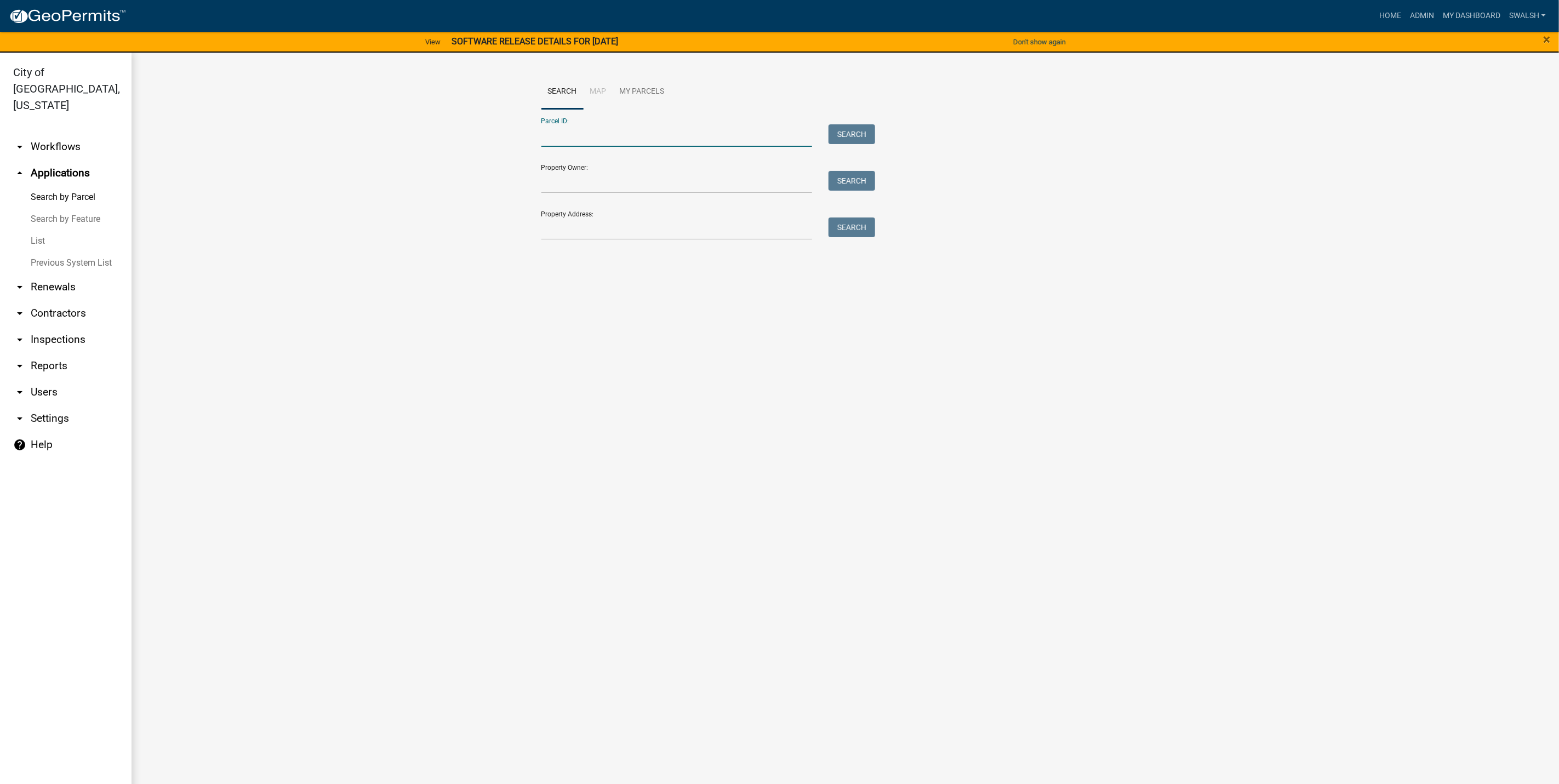
click at [625, 135] on input "Parcel ID:" at bounding box center [677, 135] width 271 height 22
click at [558, 229] on input "Property Address:" at bounding box center [677, 228] width 271 height 22
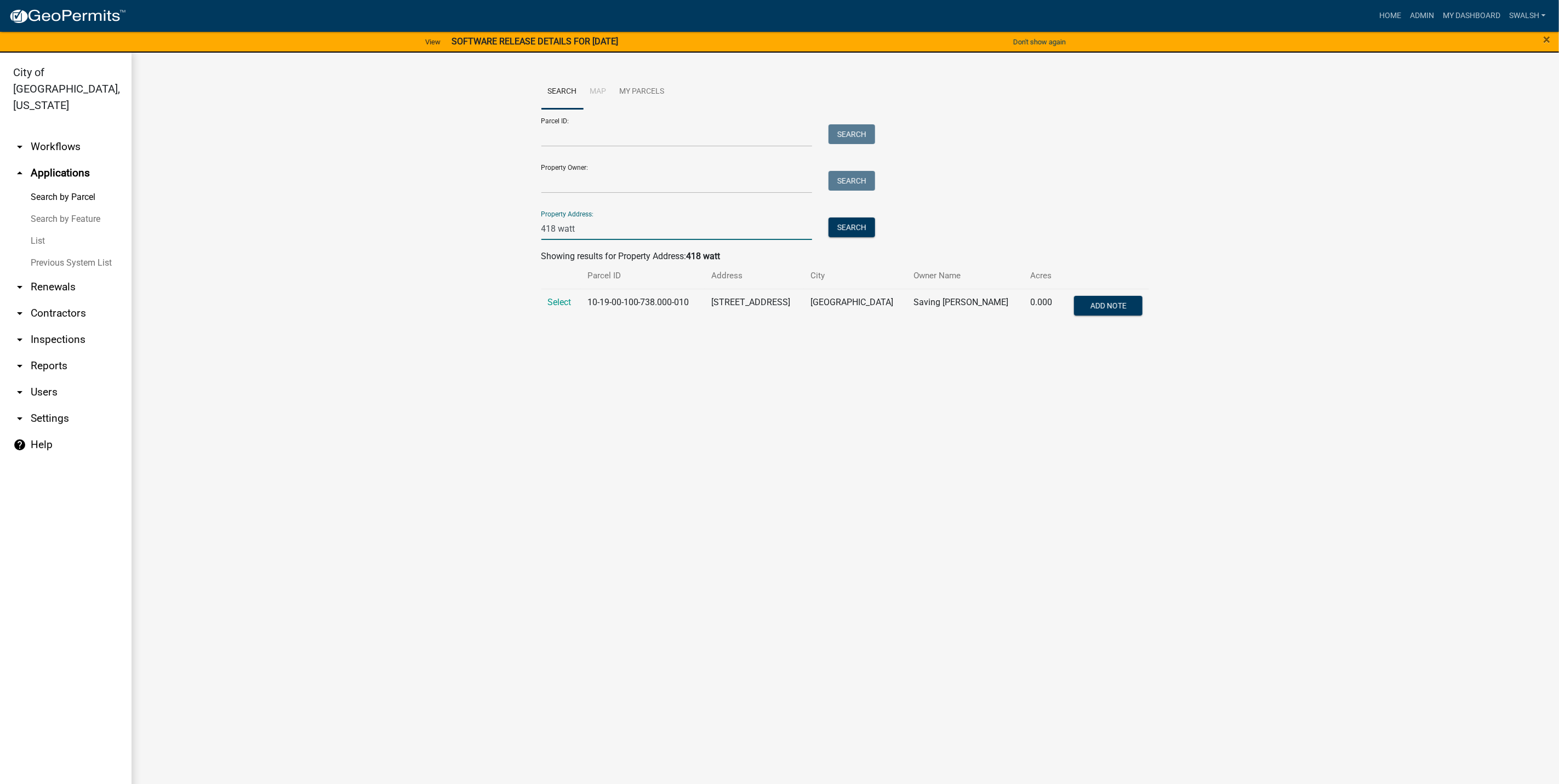
type input "418 watt"
click at [551, 296] on td "Select" at bounding box center [561, 306] width 40 height 36
click at [556, 301] on span "Select" at bounding box center [559, 302] width 23 height 11
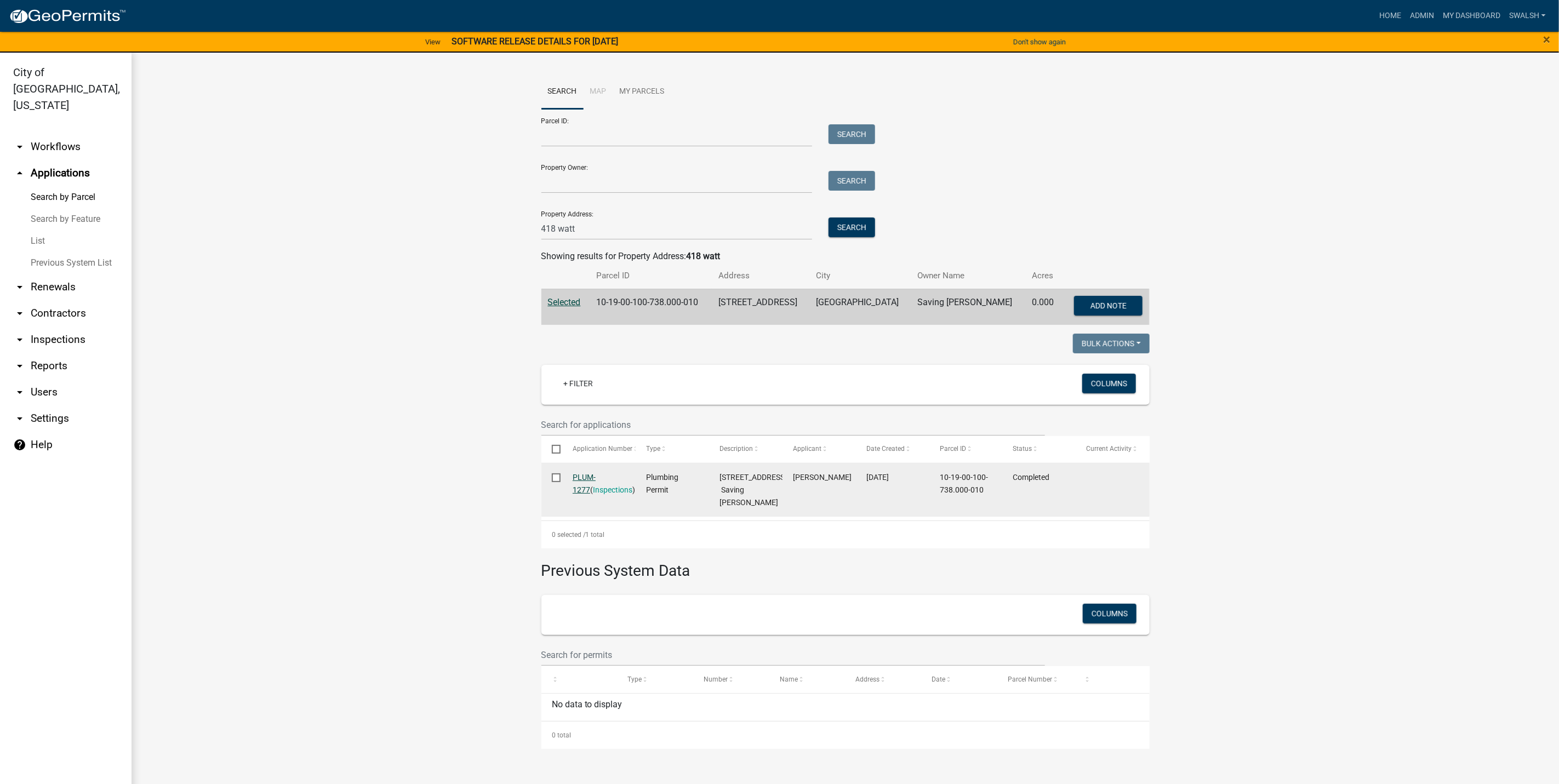
click at [588, 478] on link "PLUM-1277" at bounding box center [584, 484] width 23 height 21
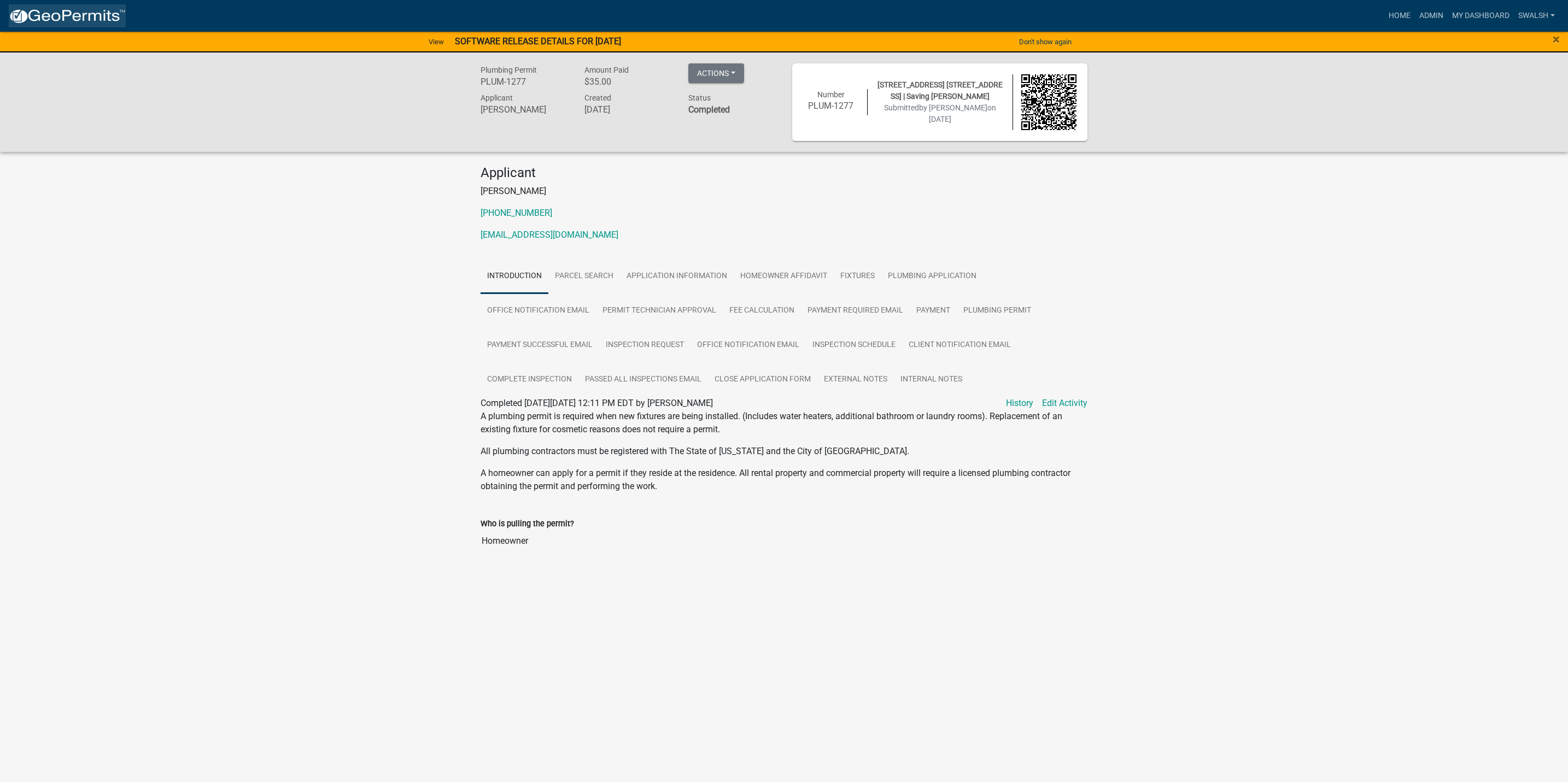
click at [31, 10] on img at bounding box center [67, 16] width 117 height 17
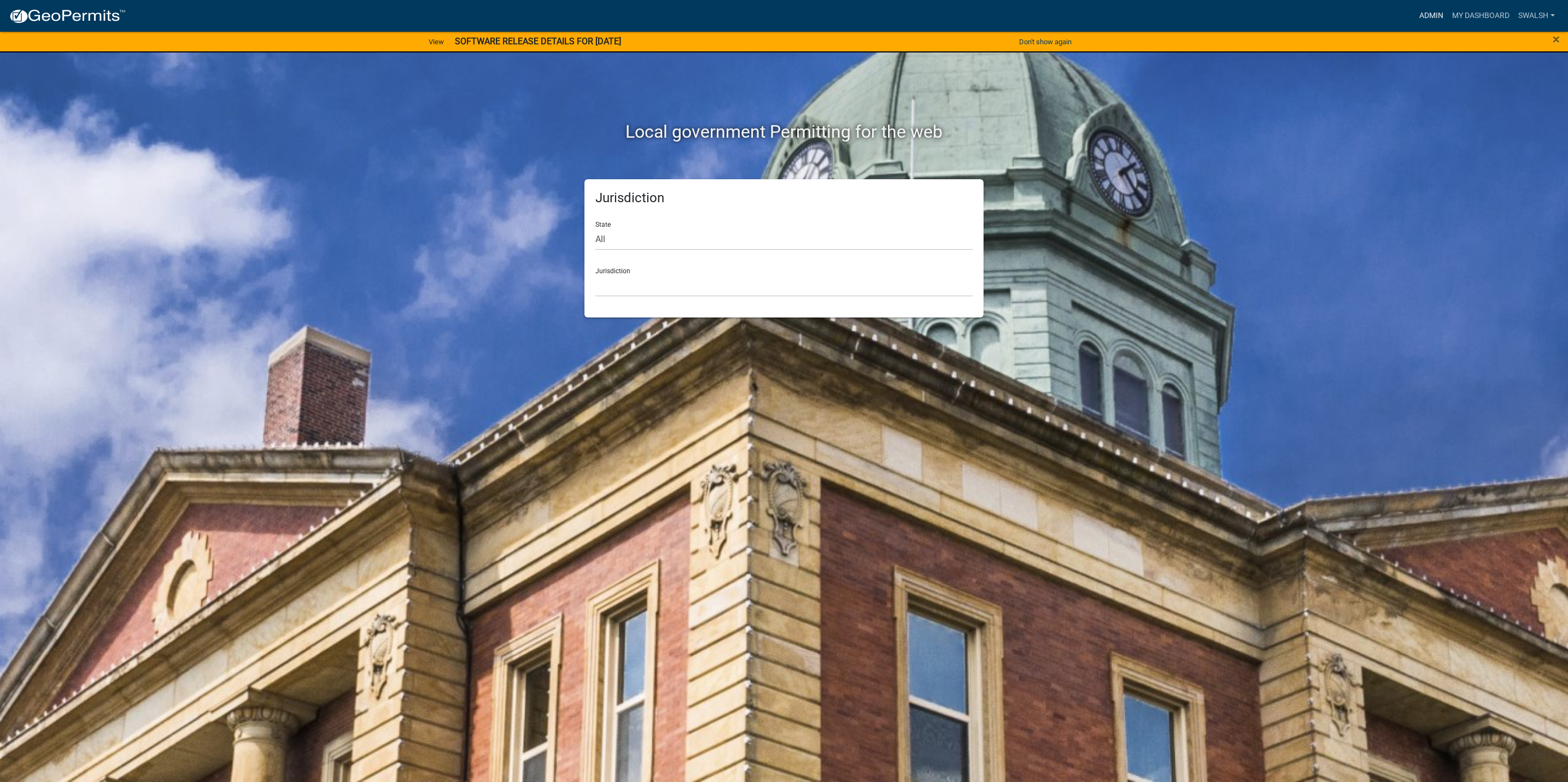
click at [1431, 20] on link "Admin" at bounding box center [1431, 15] width 33 height 21
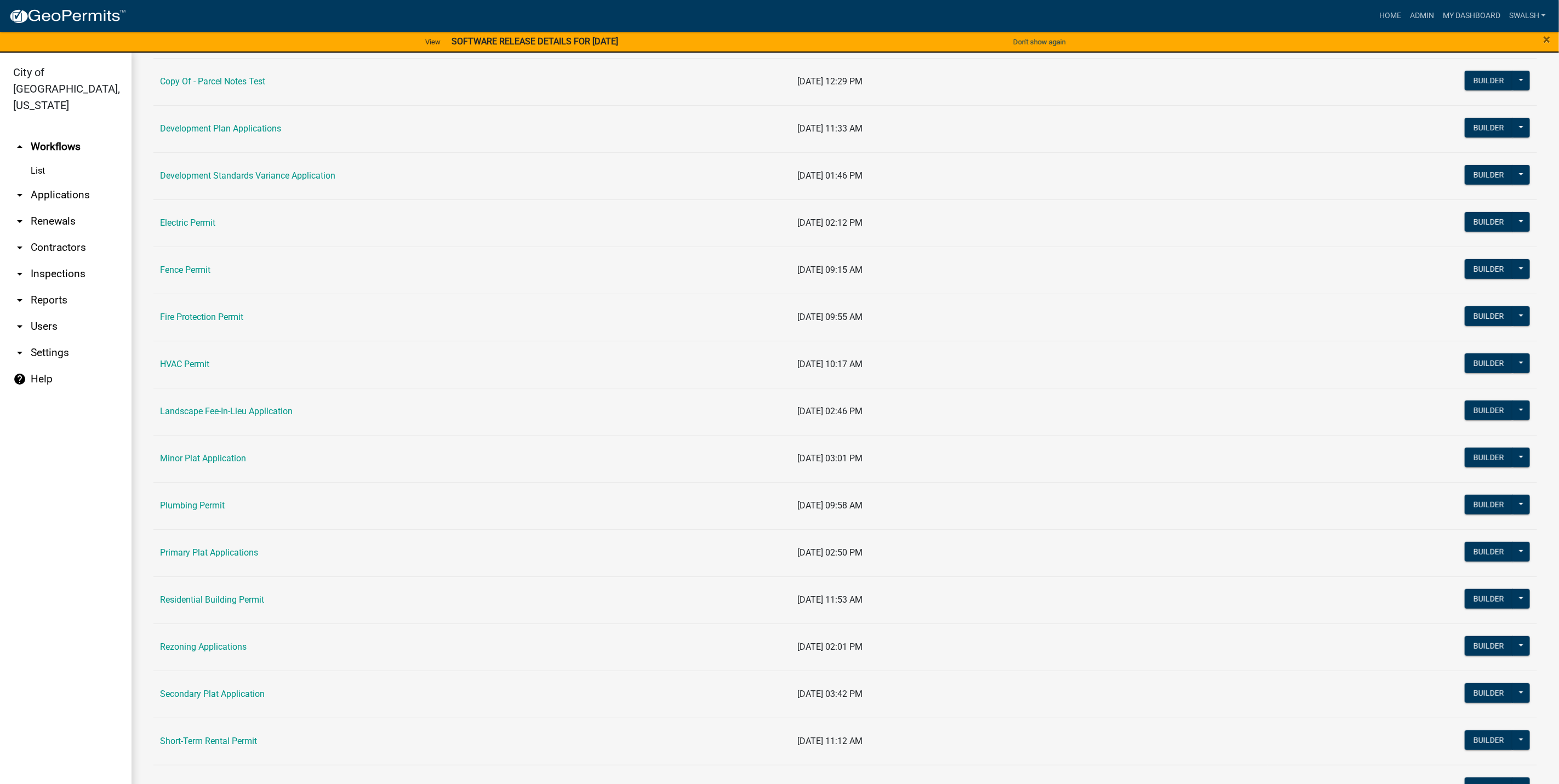
scroll to position [411, 0]
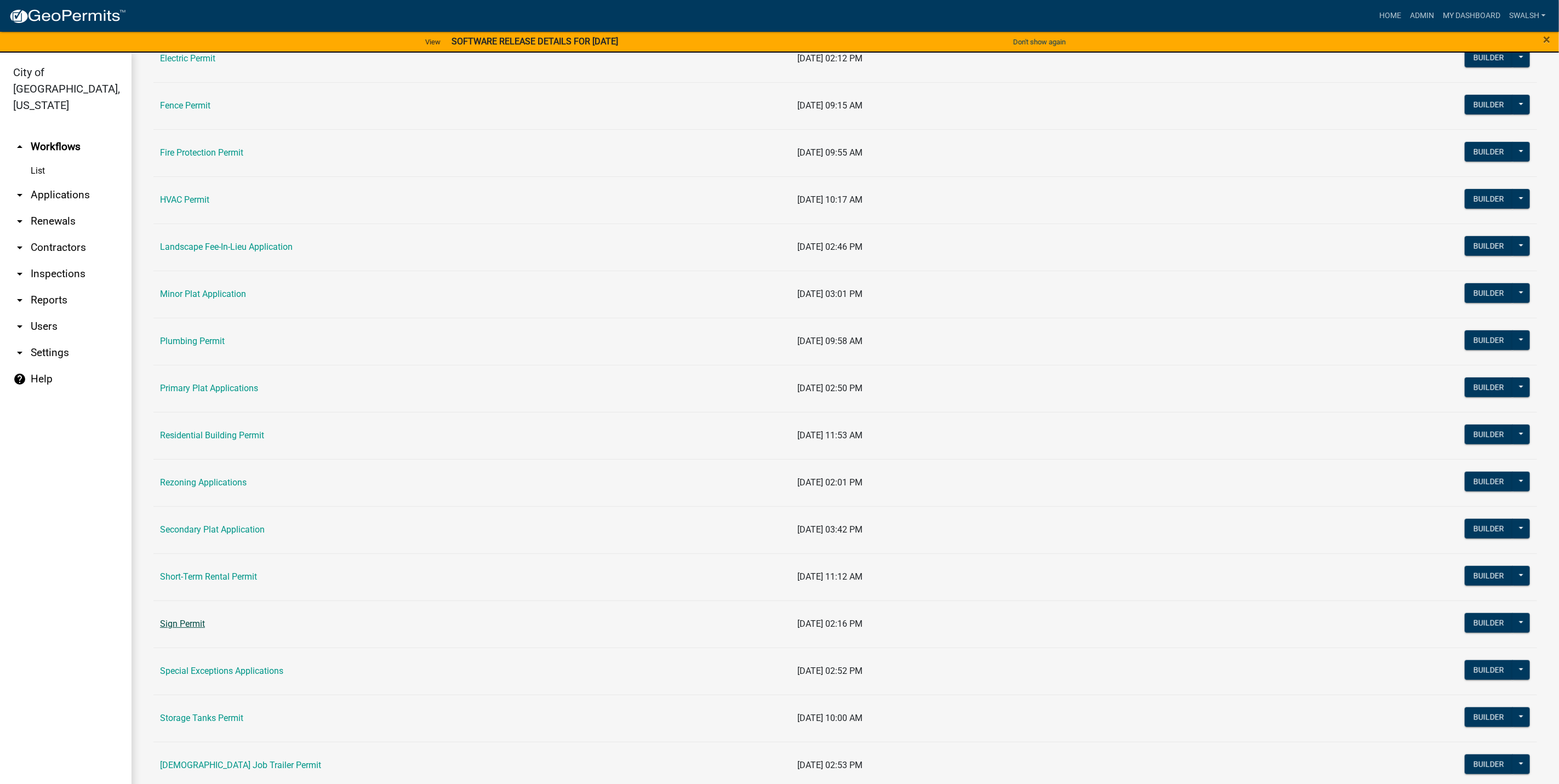
click at [184, 626] on link "Sign Permit" at bounding box center [182, 624] width 45 height 11
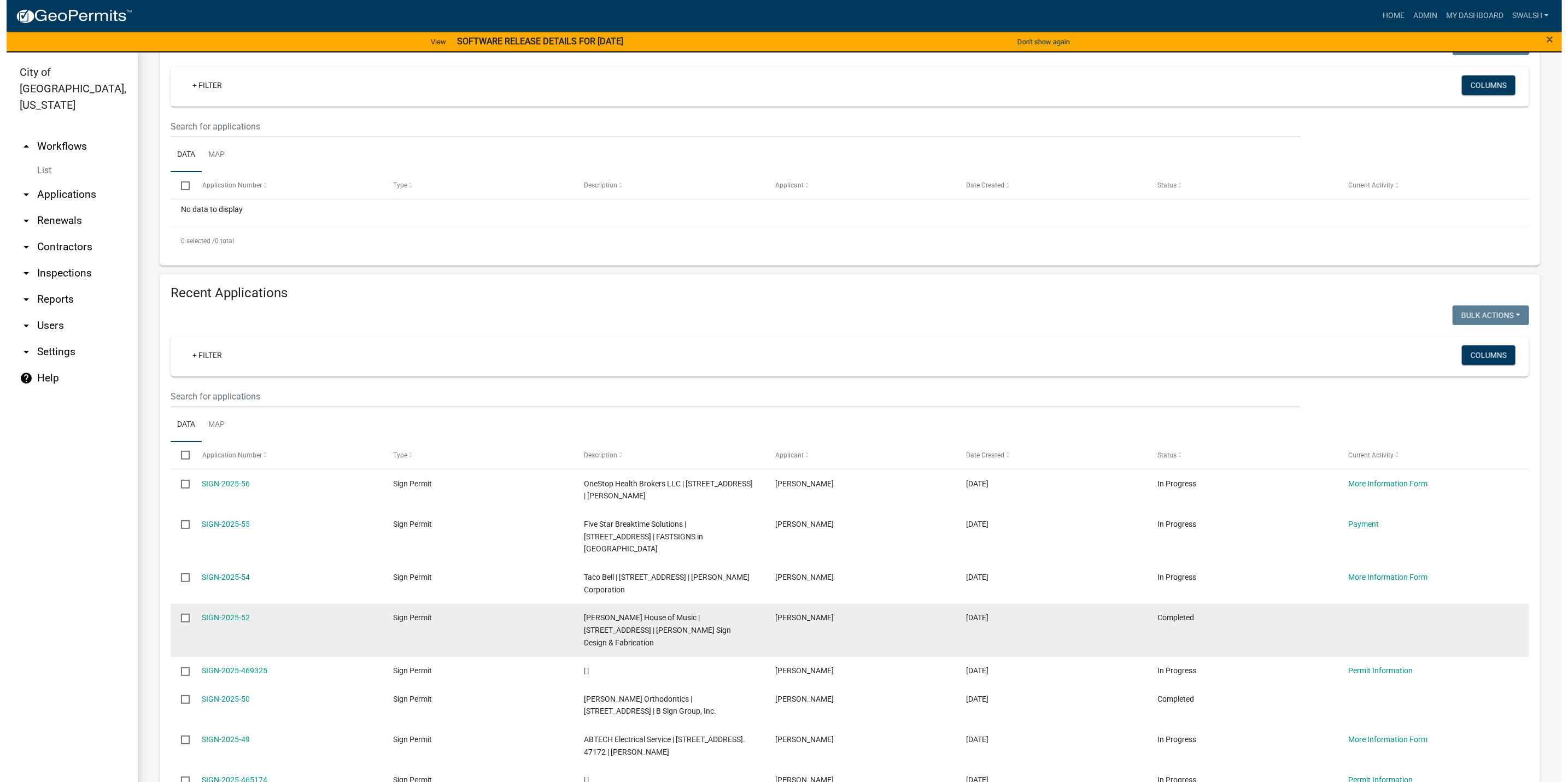
scroll to position [164, 0]
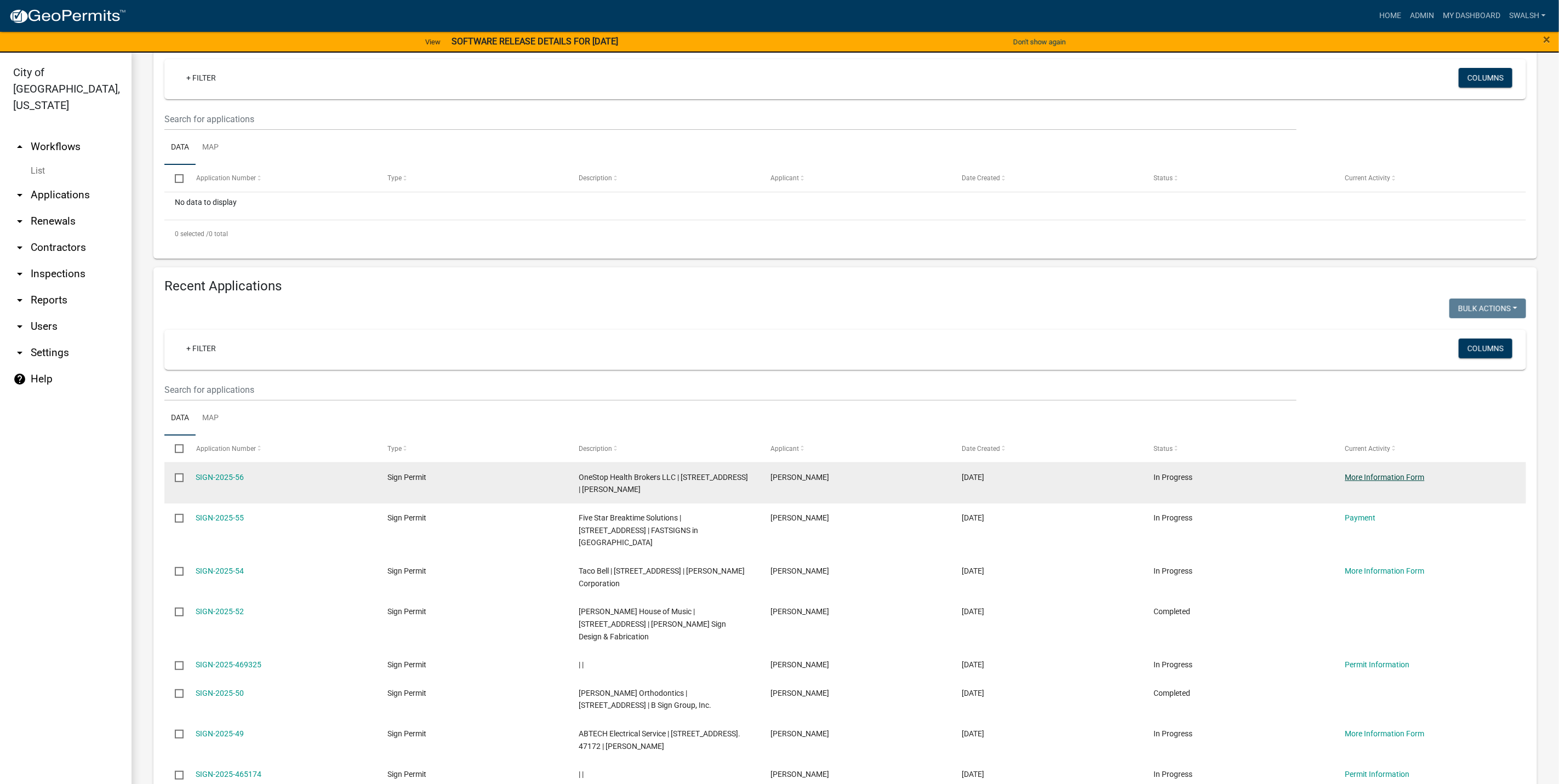
click at [1395, 482] on link "More Information Form" at bounding box center [1385, 477] width 79 height 9
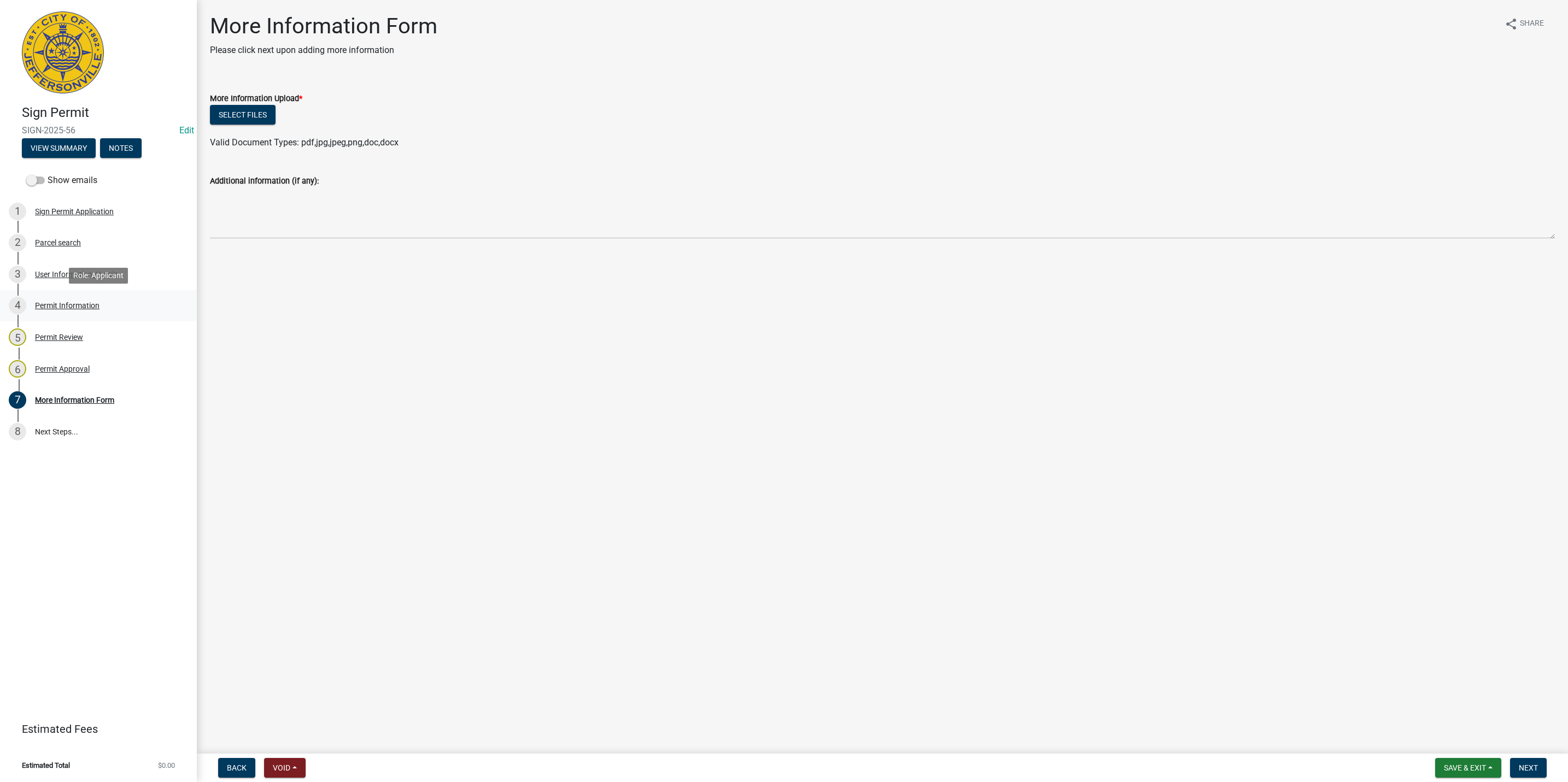
click at [64, 318] on link "4 Permit Information" at bounding box center [98, 306] width 197 height 31
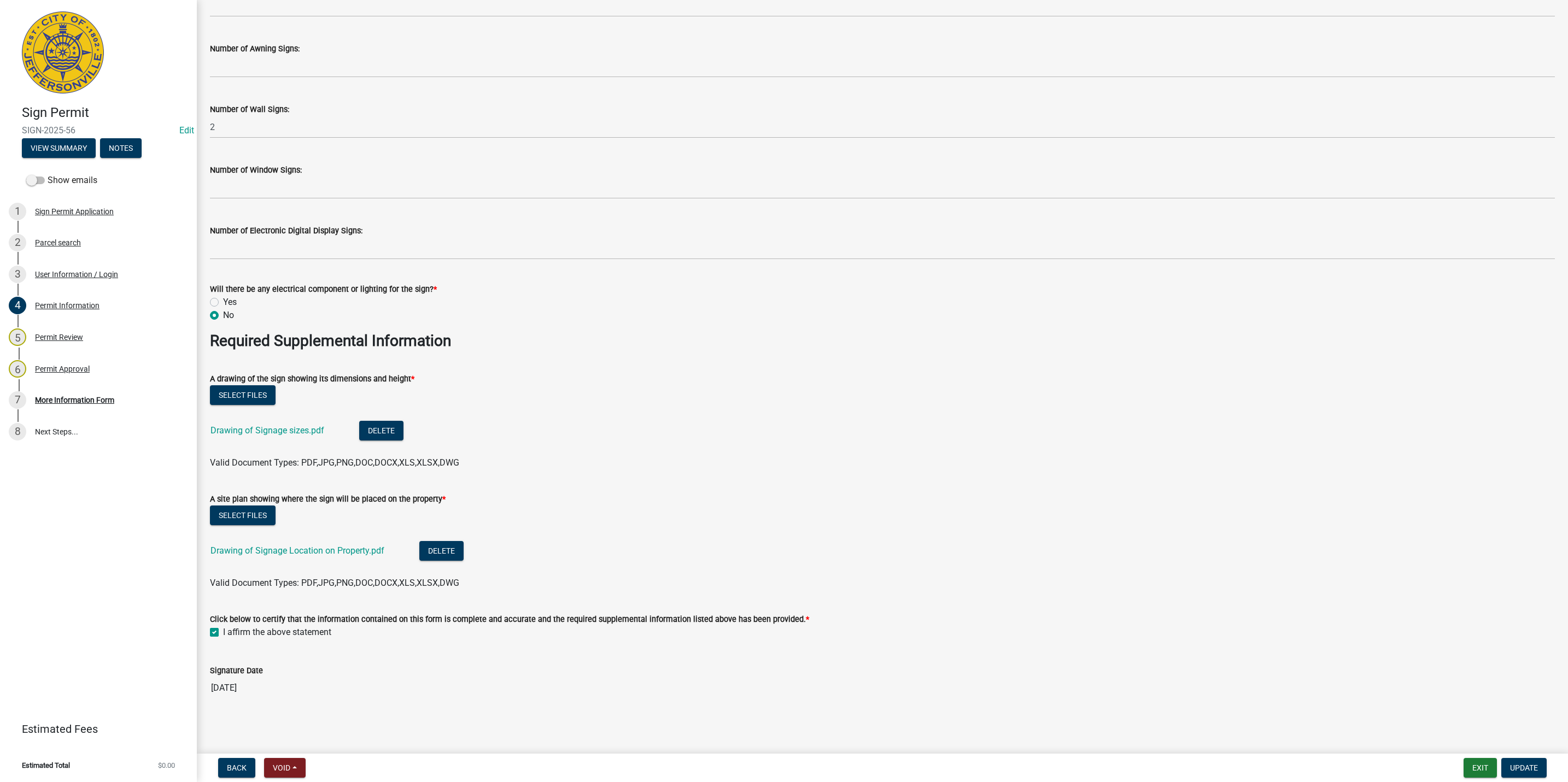
scroll to position [1573, 0]
click at [274, 425] on link "Drawing of Signage sizes.pdf" at bounding box center [267, 429] width 114 height 11
click at [321, 563] on li "Drawing of Signage Location on Property.pdf Delete" at bounding box center [882, 551] width 1344 height 40
click at [314, 557] on div "Drawing of Signage Location on Property.pdf" at bounding box center [306, 551] width 191 height 22
click at [307, 545] on link "Drawing of Signage Location on Property.pdf" at bounding box center [297, 550] width 174 height 11
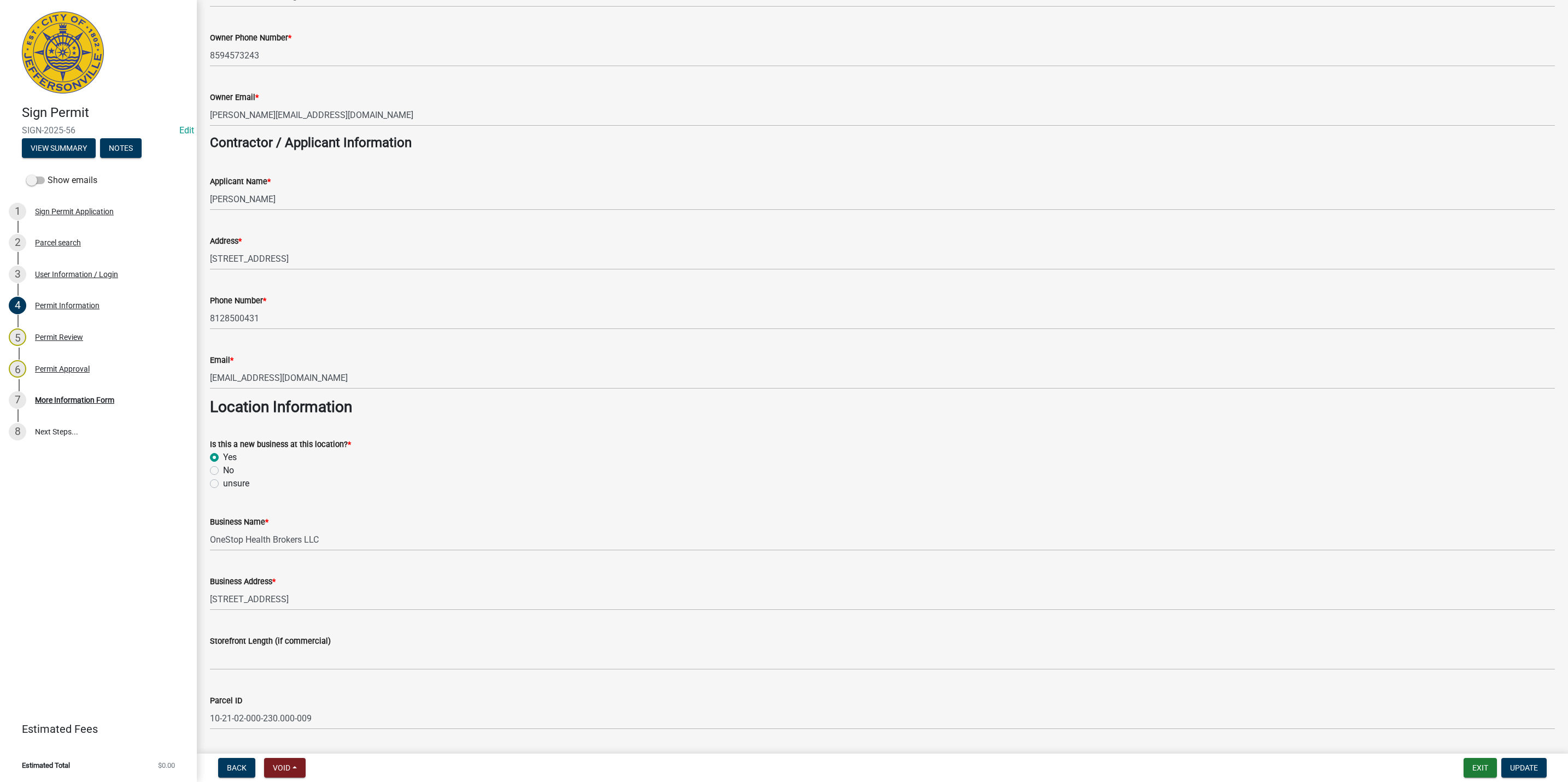
scroll to position [181, 0]
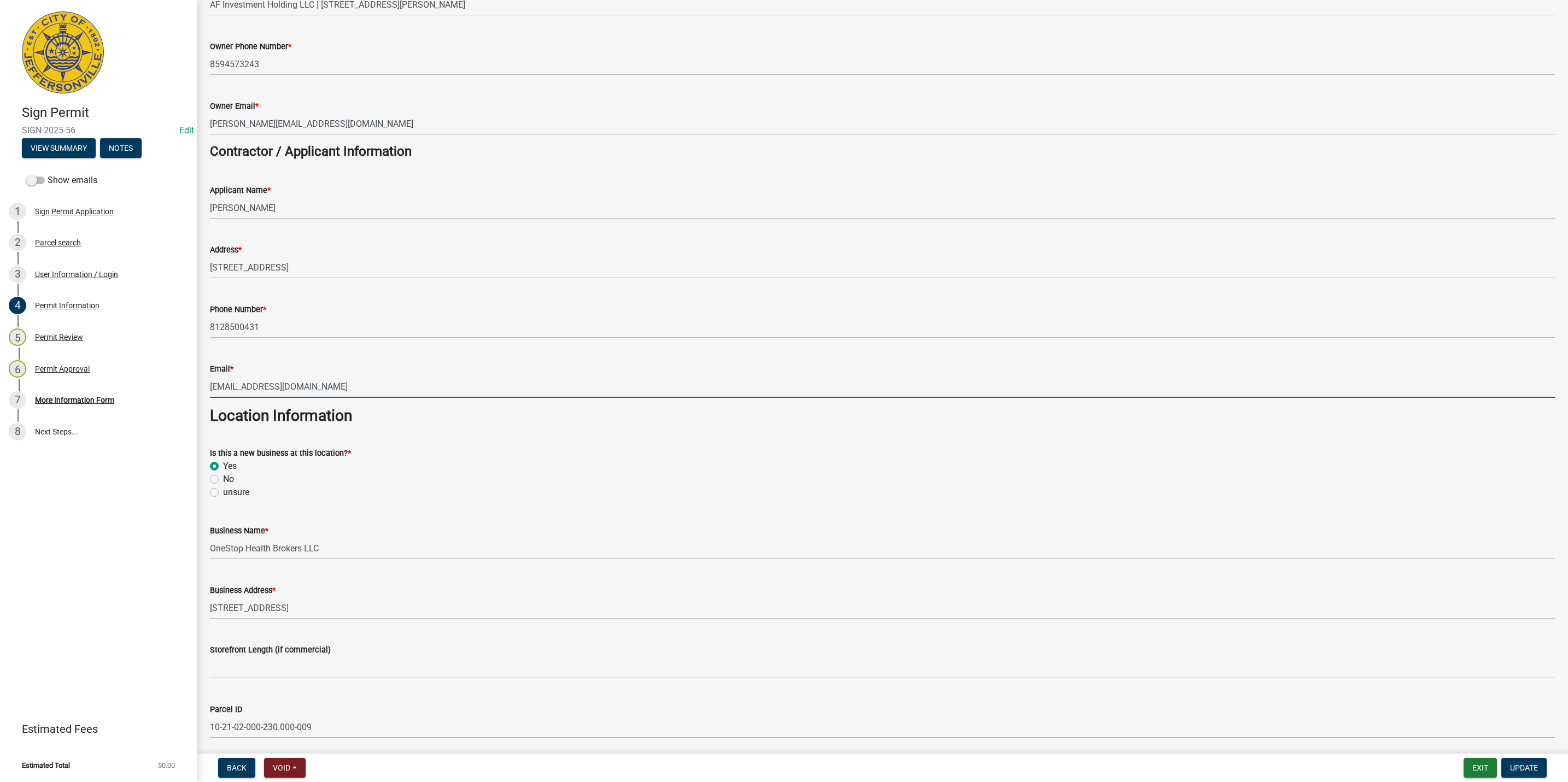
drag, startPoint x: 511, startPoint y: 383, endPoint x: 499, endPoint y: 383, distance: 12.0
click at [507, 383] on input "[EMAIL_ADDRESS][DOMAIN_NAME]" at bounding box center [882, 386] width 1344 height 22
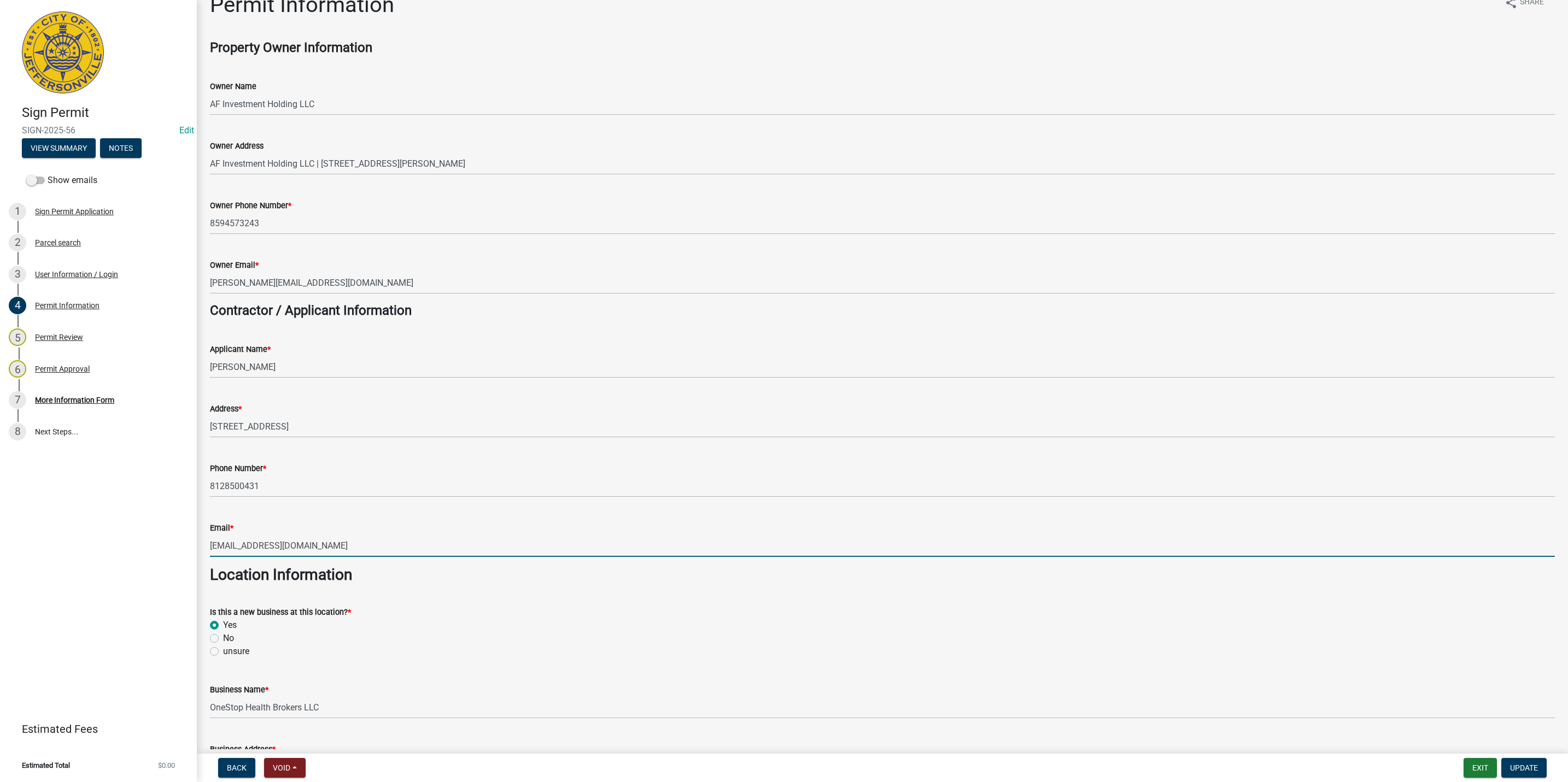
scroll to position [0, 0]
